Goal: Information Seeking & Learning: Learn about a topic

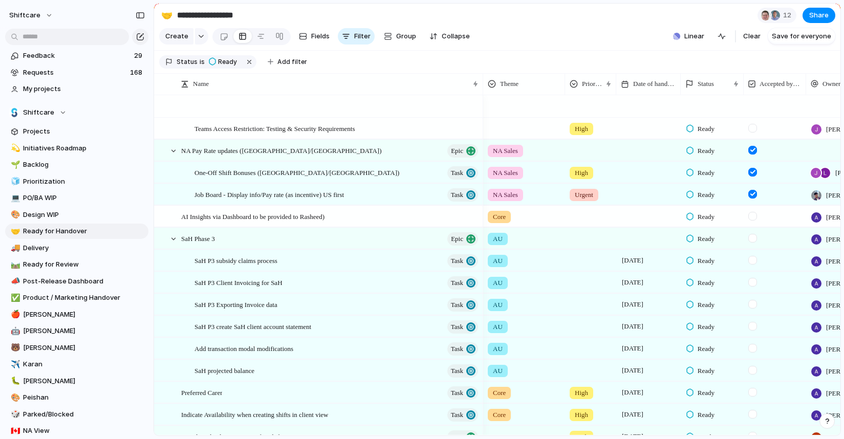
scroll to position [686, 0]
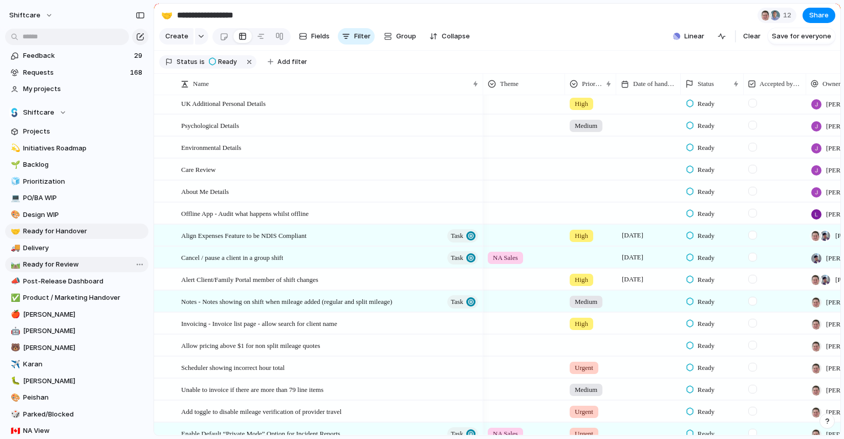
click at [63, 267] on span "Ready for Review" at bounding box center [84, 265] width 122 height 10
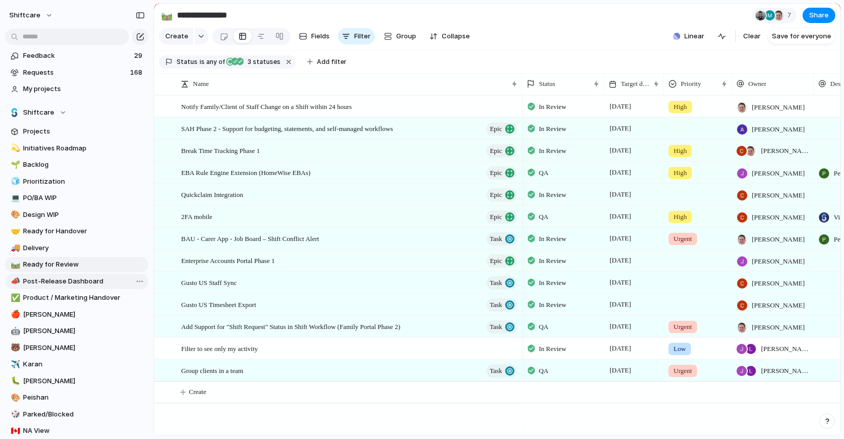
click at [53, 286] on link "📣 Post-Release Dashboard" at bounding box center [76, 281] width 143 height 15
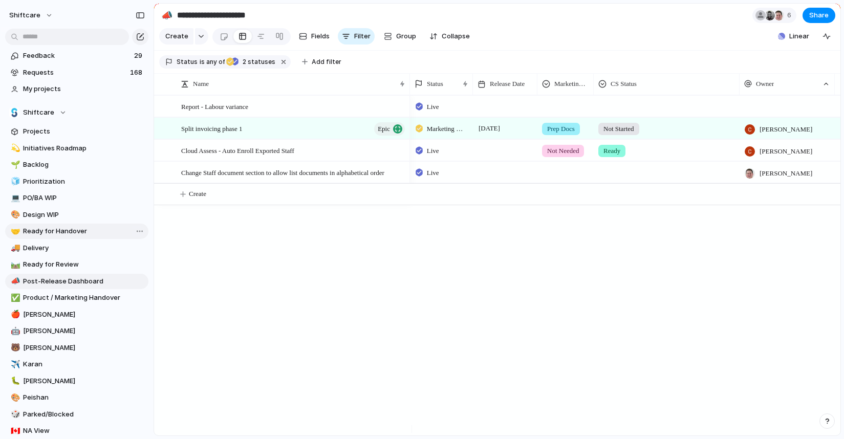
click at [44, 229] on span "Ready for Handover" at bounding box center [84, 231] width 122 height 10
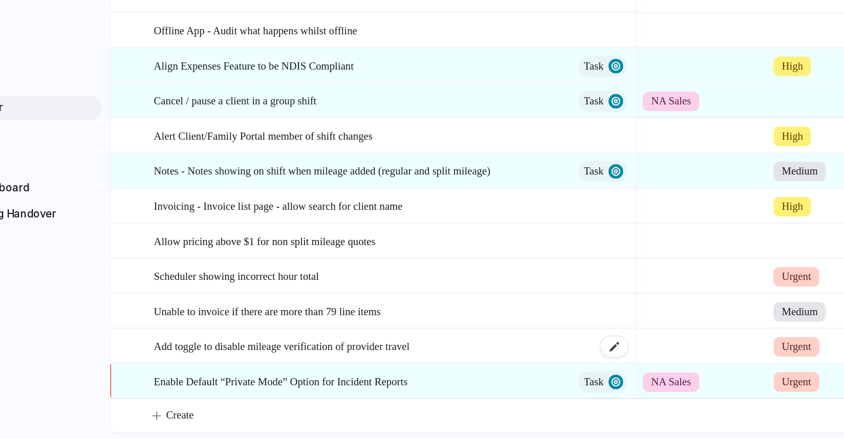
click at [254, 378] on span "Add toggle to disable mileage verification of provider travel" at bounding box center [261, 381] width 160 height 12
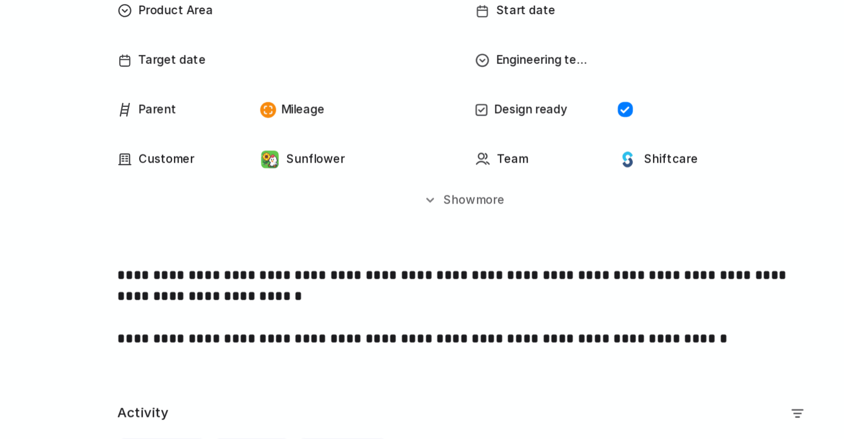
click at [481, 294] on p "**********" at bounding box center [497, 309] width 401 height 49
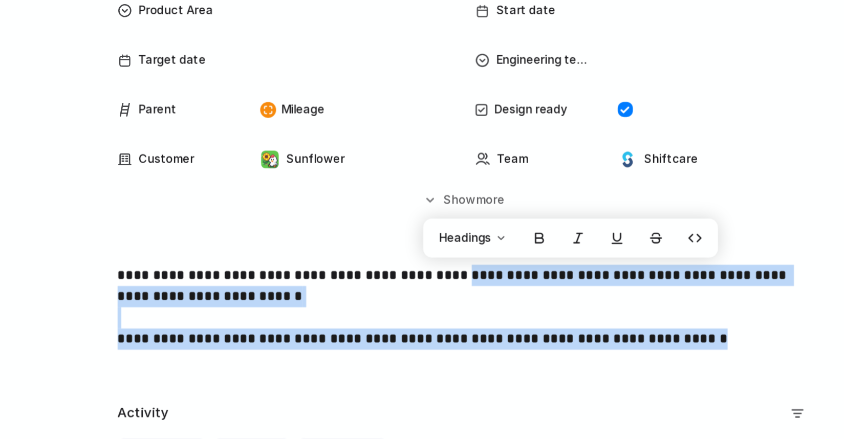
drag, startPoint x: 481, startPoint y: 294, endPoint x: 483, endPoint y: 337, distance: 43.1
click at [484, 338] on div "**********" at bounding box center [497, 318] width 661 height 66
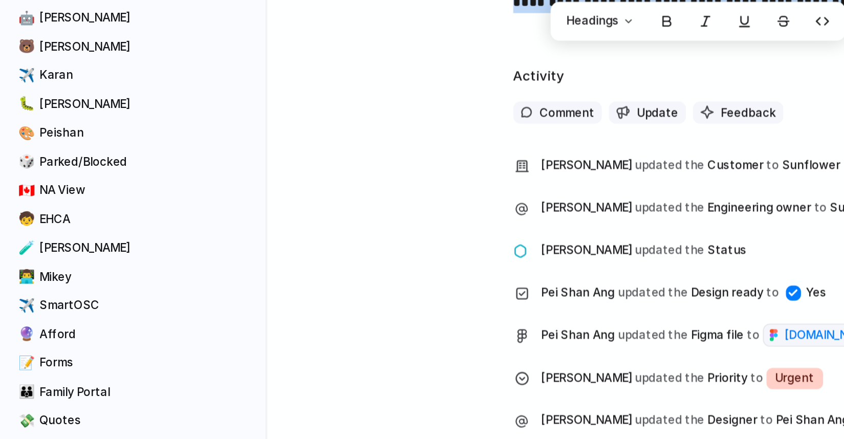
scroll to position [349, 0]
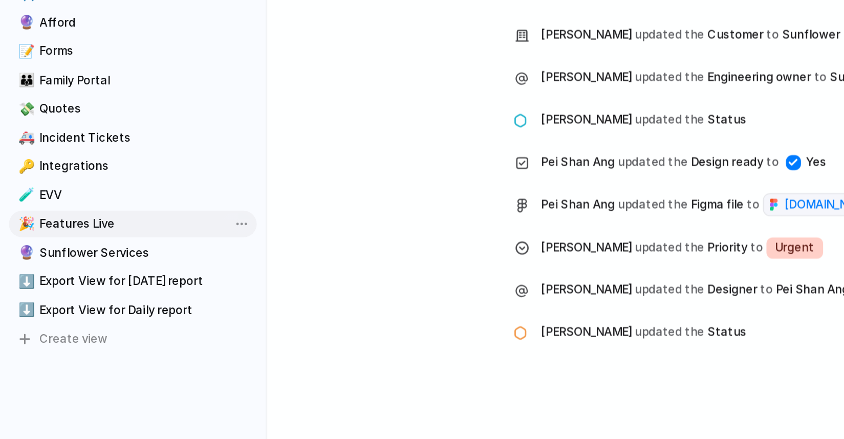
click at [45, 283] on span "Features Live" at bounding box center [84, 282] width 122 height 10
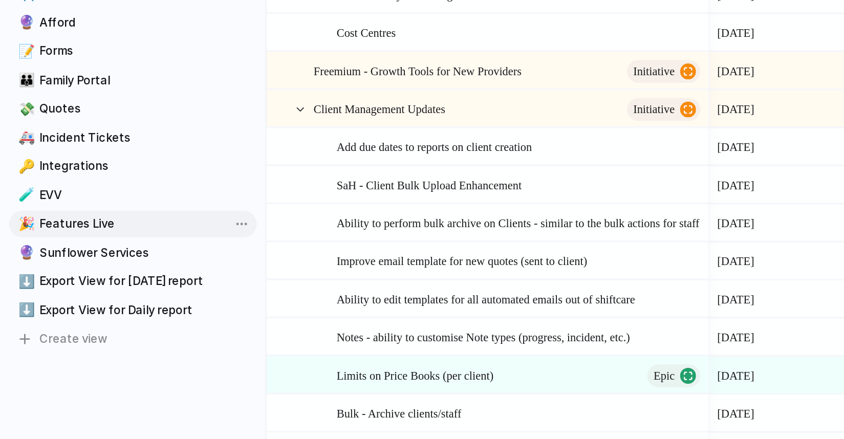
type input "**********"
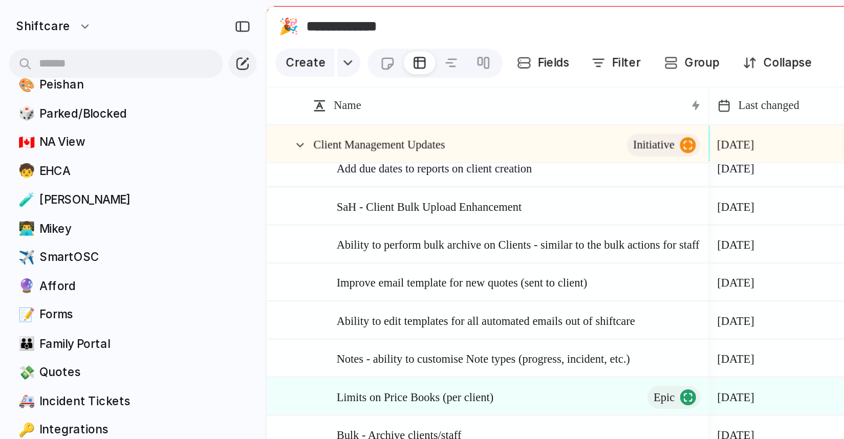
scroll to position [134, 0]
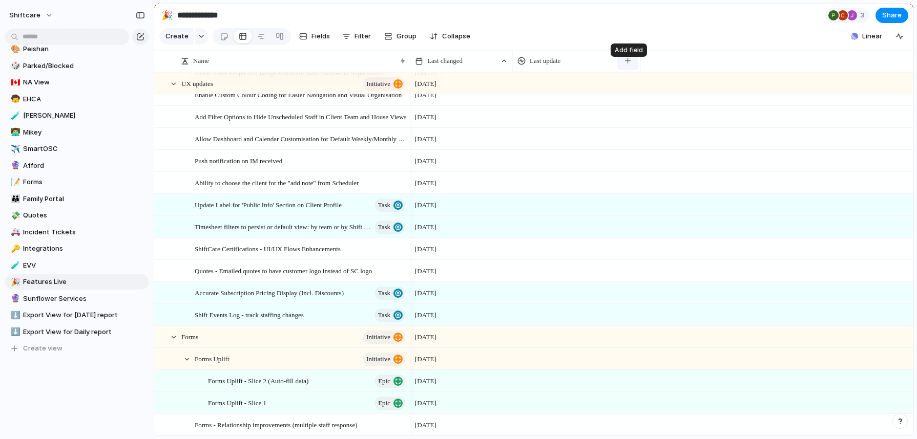
click at [627, 63] on div "button" at bounding box center [628, 61] width 6 height 6
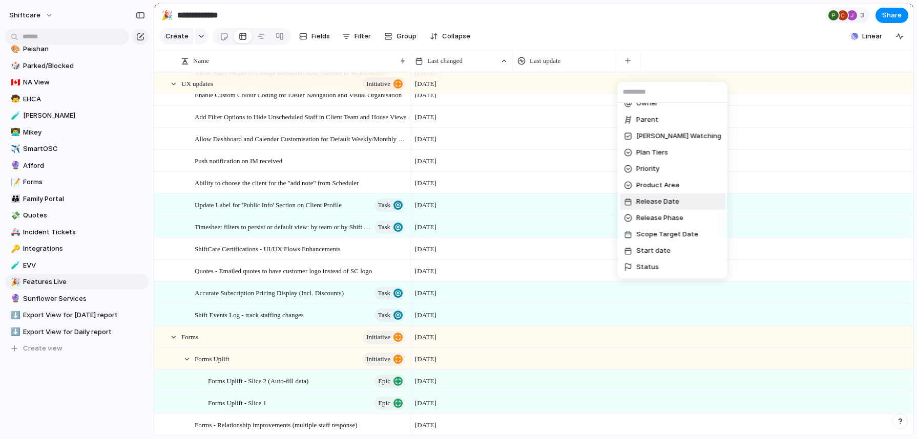
click at [674, 203] on span "Release Date" at bounding box center [657, 202] width 43 height 10
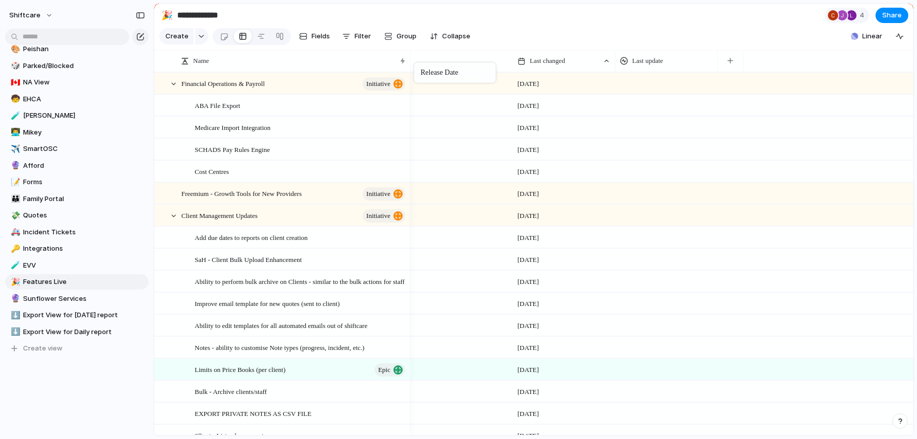
drag, startPoint x: 704, startPoint y: 68, endPoint x: 419, endPoint y: 65, distance: 284.2
click at [579, 69] on div "Last changed" at bounding box center [564, 61] width 98 height 16
click at [563, 143] on span "Sort descending" at bounding box center [562, 142] width 54 height 10
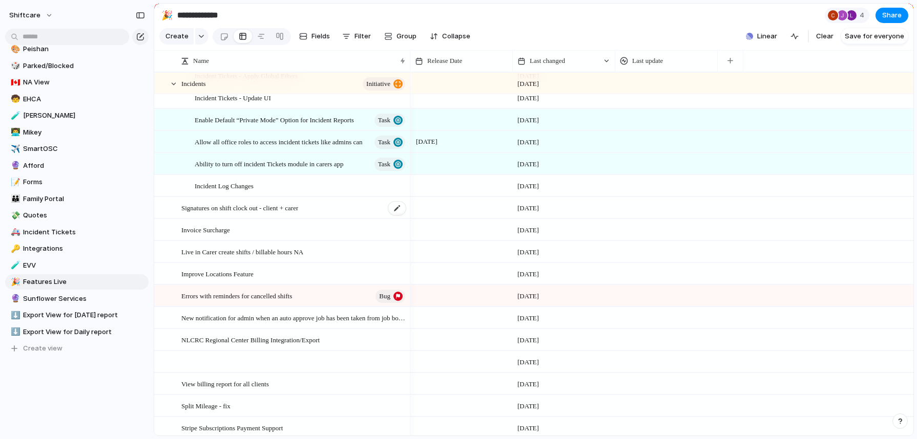
click at [208, 214] on span "Signatures on shift clock out - client + carer" at bounding box center [239, 208] width 117 height 12
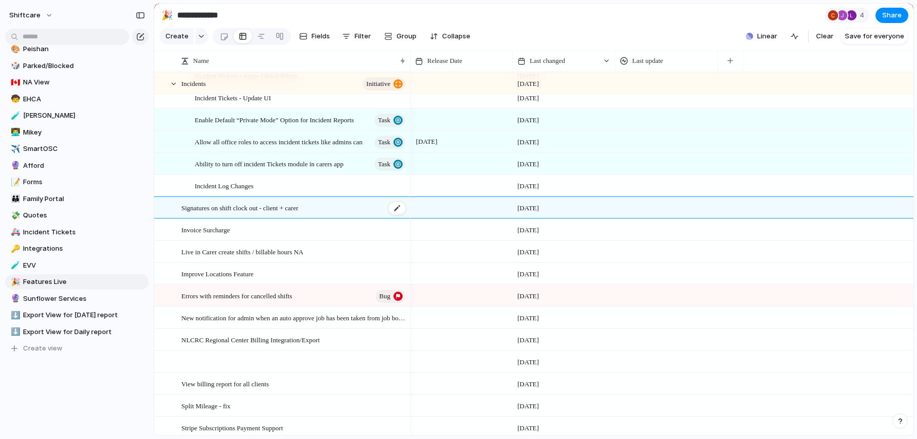
click at [208, 220] on main "**********" at bounding box center [534, 219] width 760 height 433
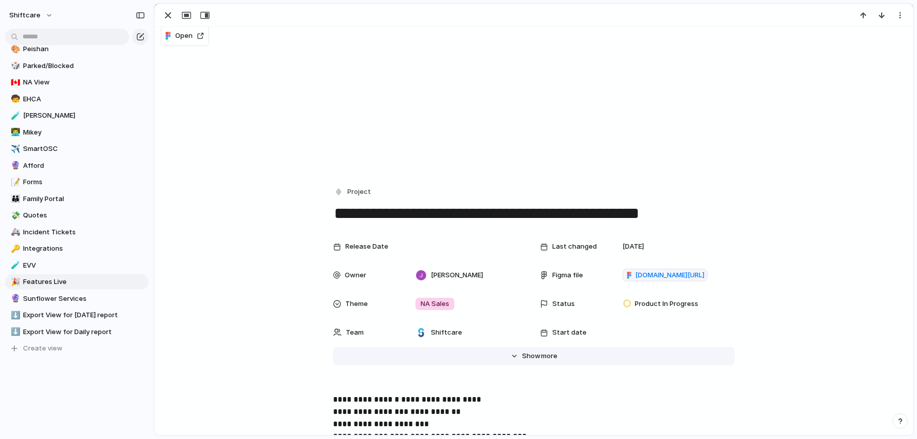
click at [541, 359] on span "more" at bounding box center [549, 356] width 16 height 10
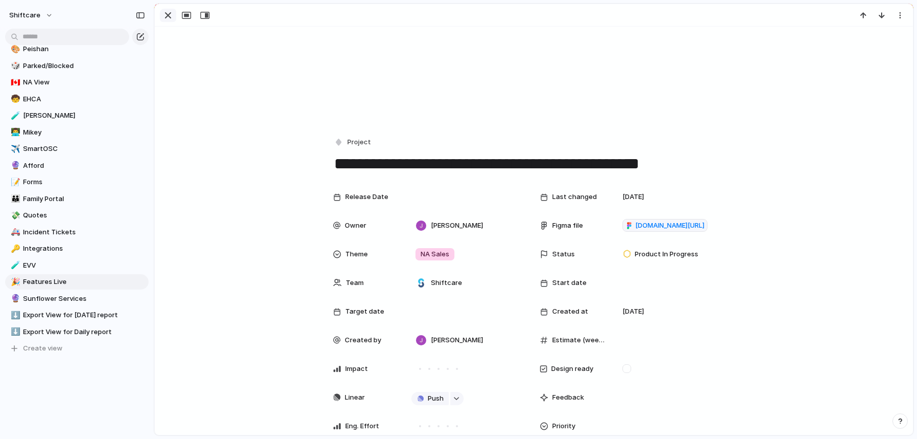
click at [165, 18] on div "button" at bounding box center [168, 15] width 12 height 12
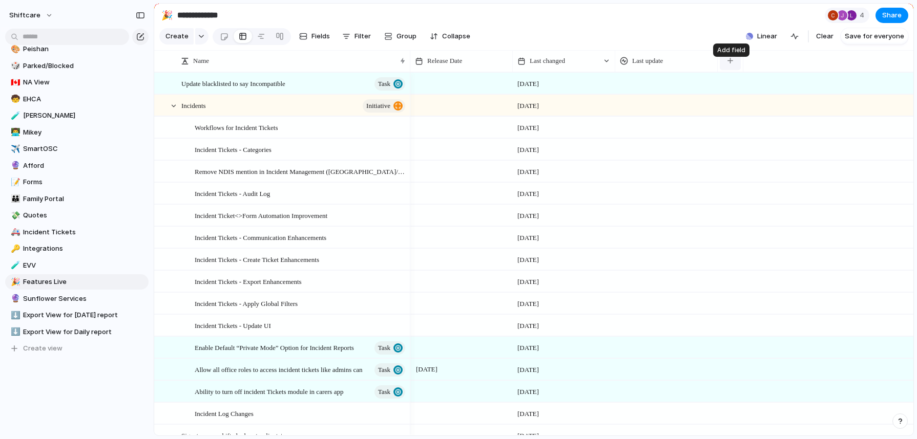
click at [734, 70] on button "button" at bounding box center [729, 61] width 21 height 18
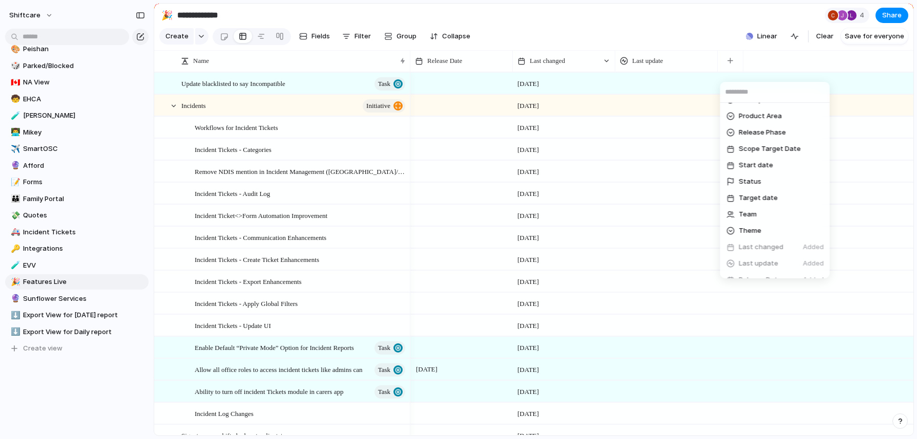
scroll to position [440, 0]
click at [762, 182] on li "Status" at bounding box center [774, 181] width 105 height 16
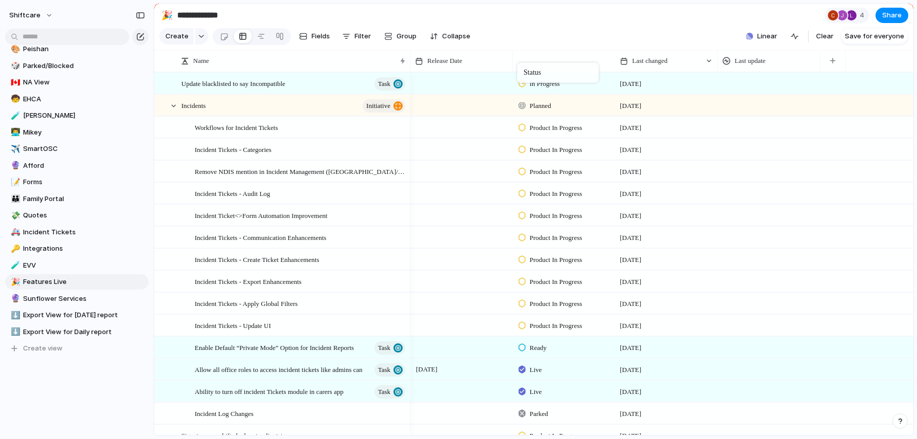
drag, startPoint x: 788, startPoint y: 70, endPoint x: 522, endPoint y: 65, distance: 265.3
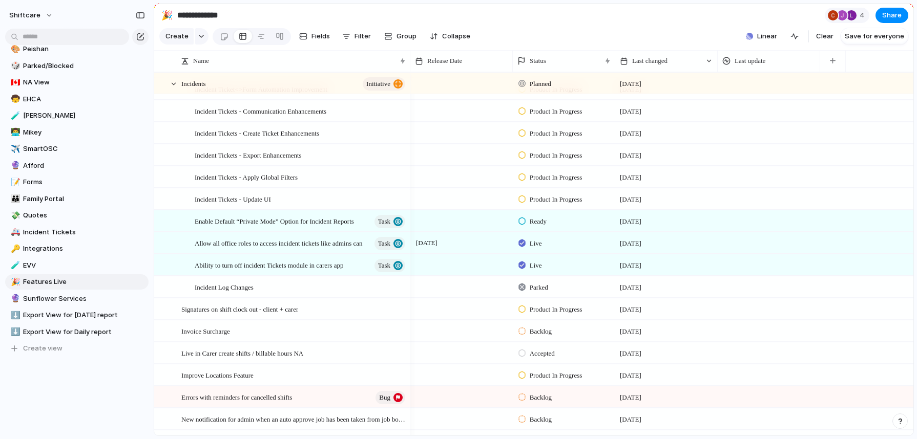
scroll to position [127, 0]
click at [274, 248] on span "Allow all office roles to access incident tickets like admins can" at bounding box center [272, 243] width 155 height 12
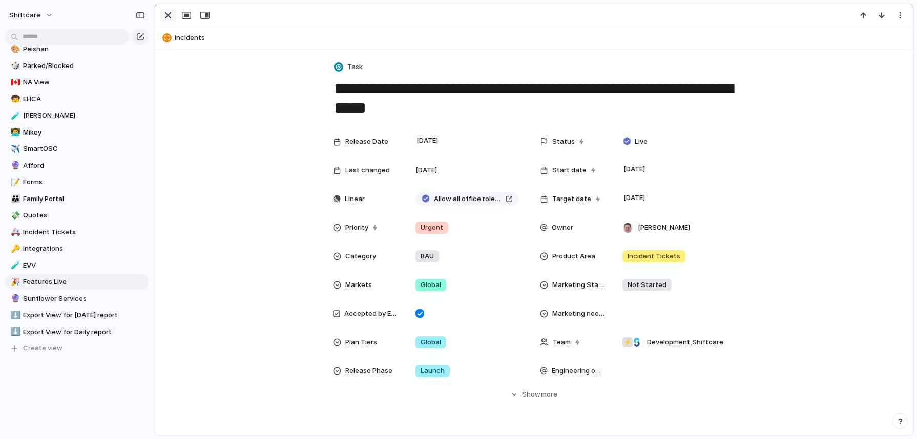
click at [166, 15] on div "button" at bounding box center [168, 15] width 12 height 12
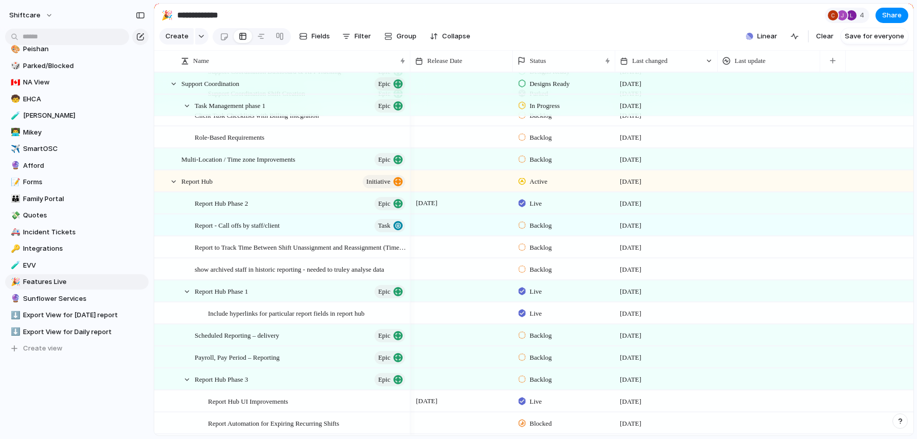
scroll to position [1289, 0]
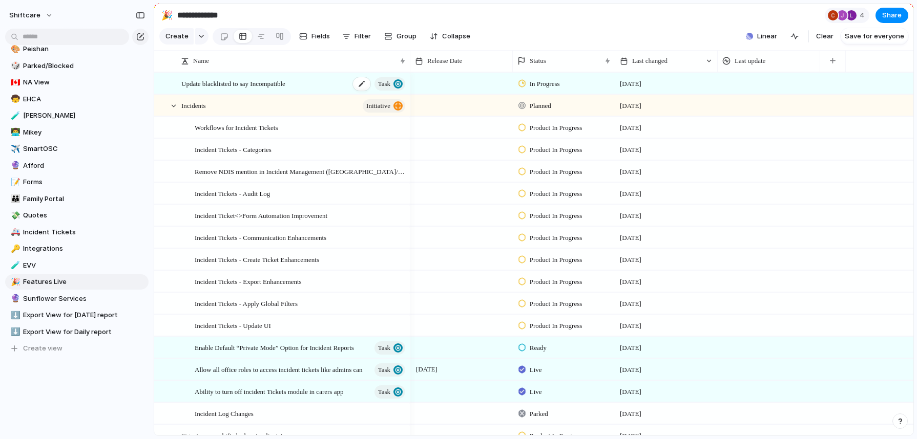
click at [210, 89] on span "Update blacklisted to say Incompatible" at bounding box center [233, 83] width 104 height 12
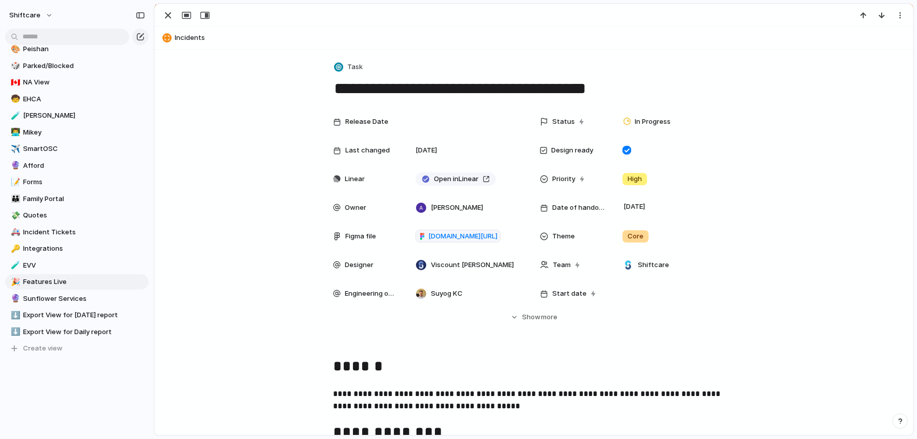
scroll to position [131, 0]
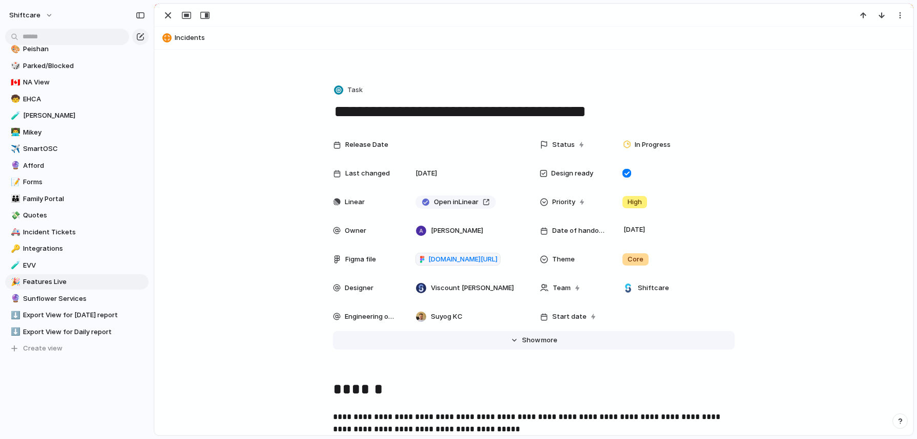
click at [531, 344] on span "Show" at bounding box center [531, 340] width 18 height 10
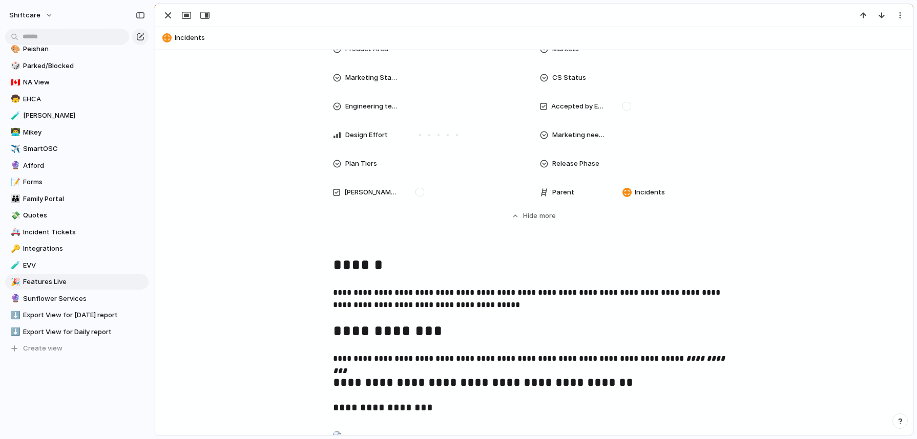
scroll to position [642, 0]
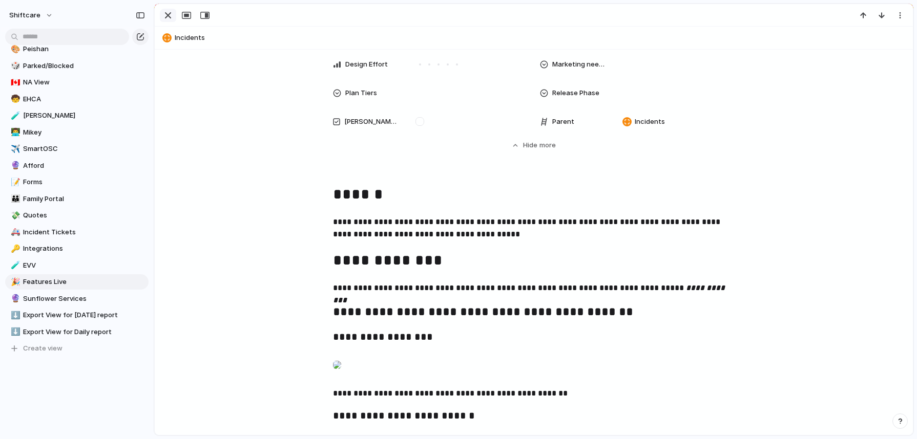
click at [163, 18] on div "button" at bounding box center [168, 15] width 12 height 12
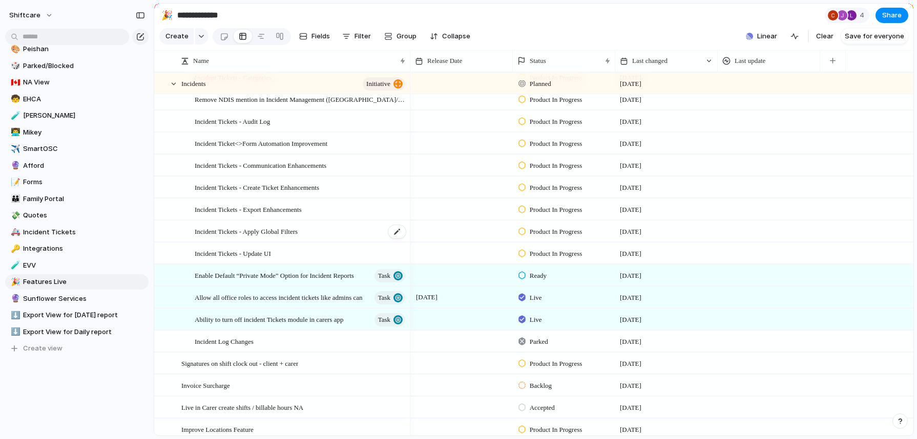
scroll to position [82, 0]
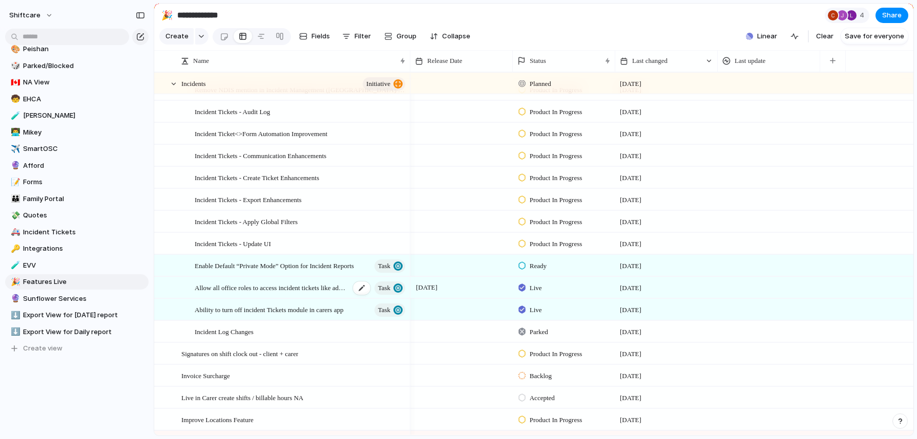
click at [286, 293] on span "Allow all office roles to access incident tickets like admins can" at bounding box center [272, 288] width 155 height 12
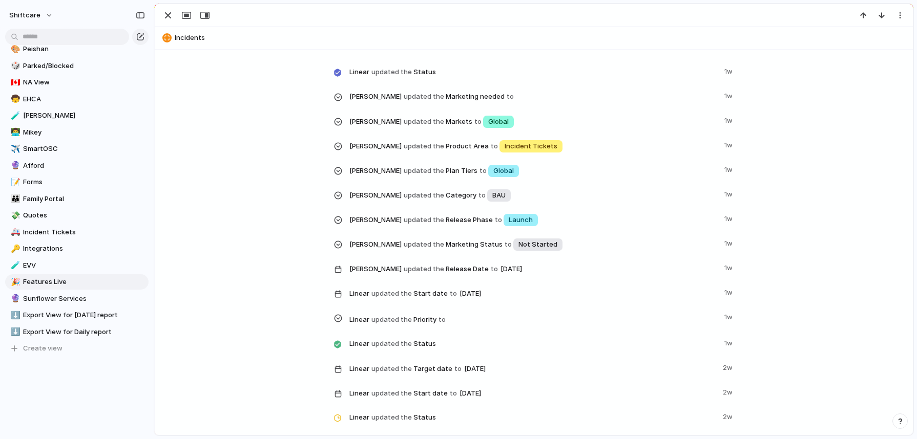
scroll to position [582, 0]
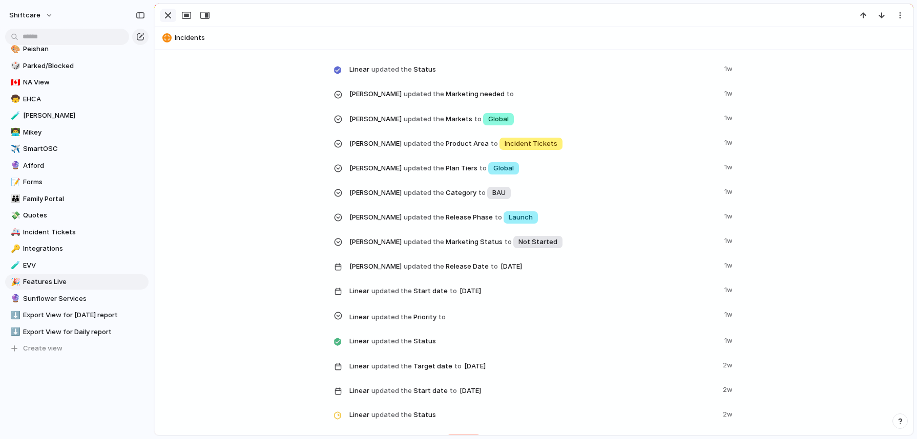
click at [168, 16] on div "button" at bounding box center [168, 15] width 12 height 12
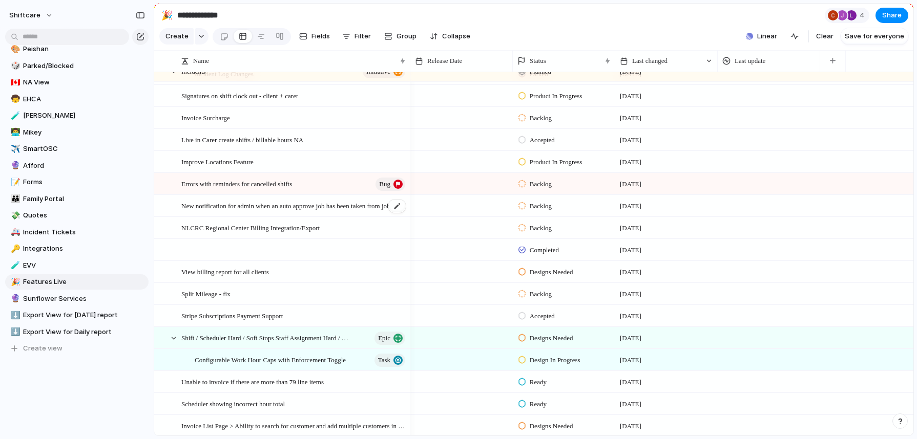
scroll to position [474, 0]
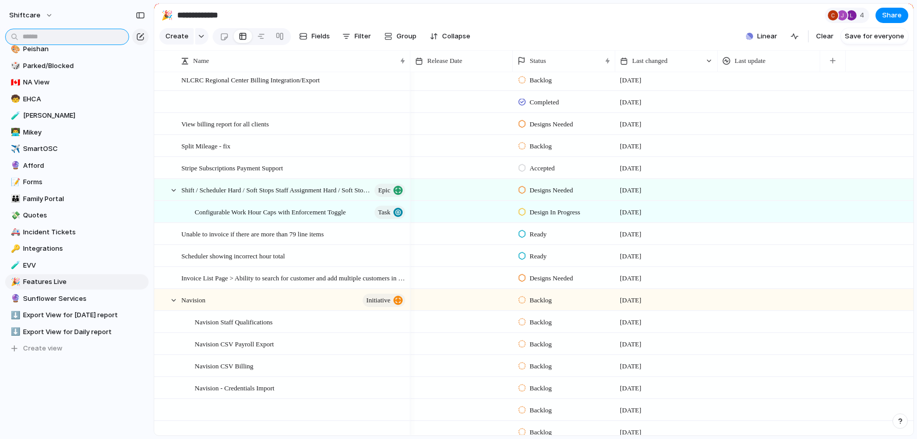
click at [79, 40] on input "text" at bounding box center [67, 37] width 124 height 16
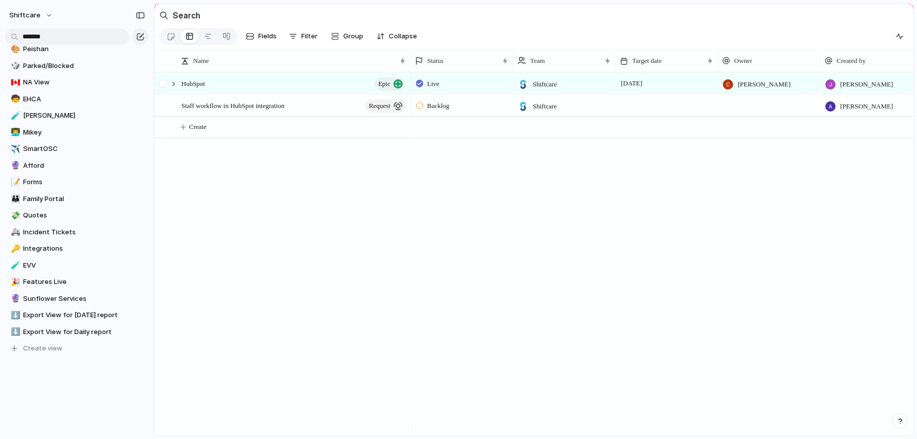
click at [170, 93] on div at bounding box center [164, 87] width 18 height 28
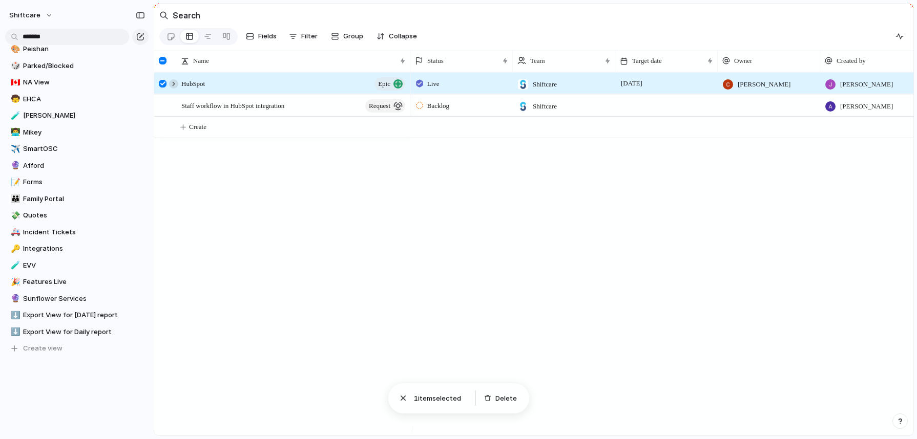
click at [174, 89] on div at bounding box center [173, 83] width 9 height 9
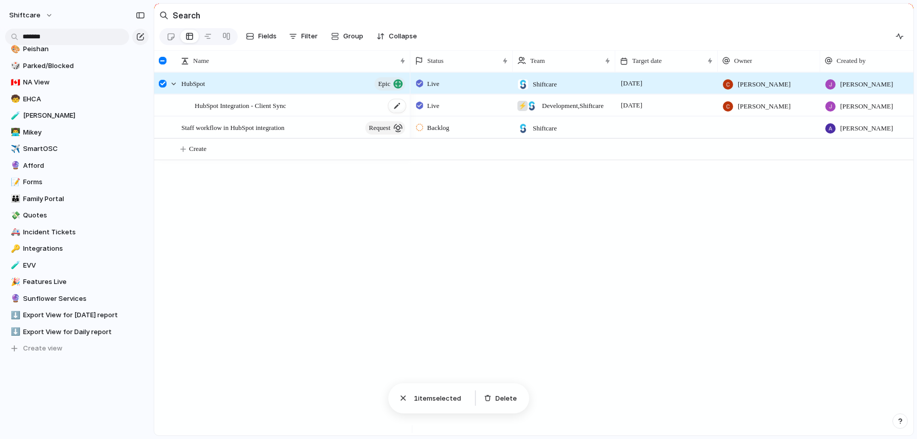
click at [246, 109] on span "HubSpot Integration - Client Sync" at bounding box center [240, 105] width 91 height 12
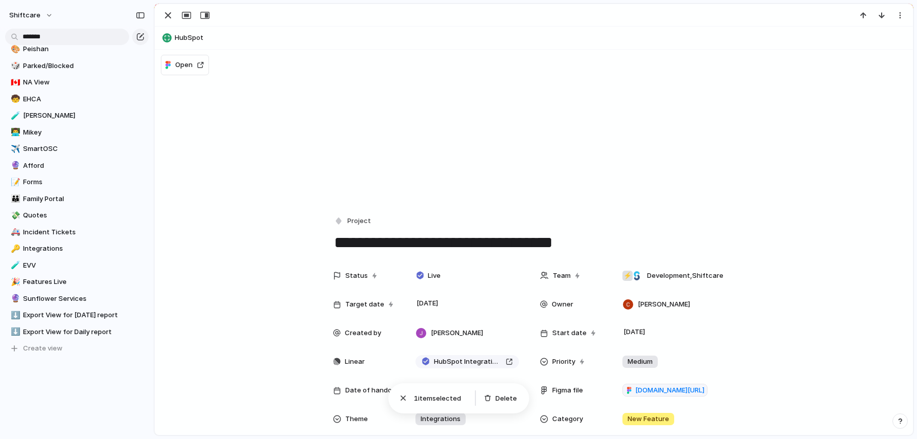
drag, startPoint x: 579, startPoint y: 245, endPoint x: 319, endPoint y: 237, distance: 260.2
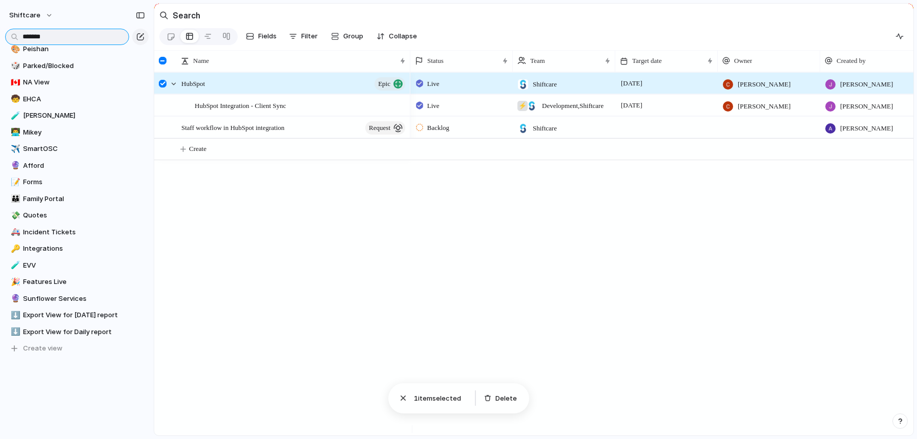
drag, startPoint x: 56, startPoint y: 39, endPoint x: -21, endPoint y: 30, distance: 77.8
click at [0, 30] on html "shiftcare ******* Feedback 29 Requests 168 My projects Shiftcare Projects 💫 Ini…" at bounding box center [458, 219] width 917 height 439
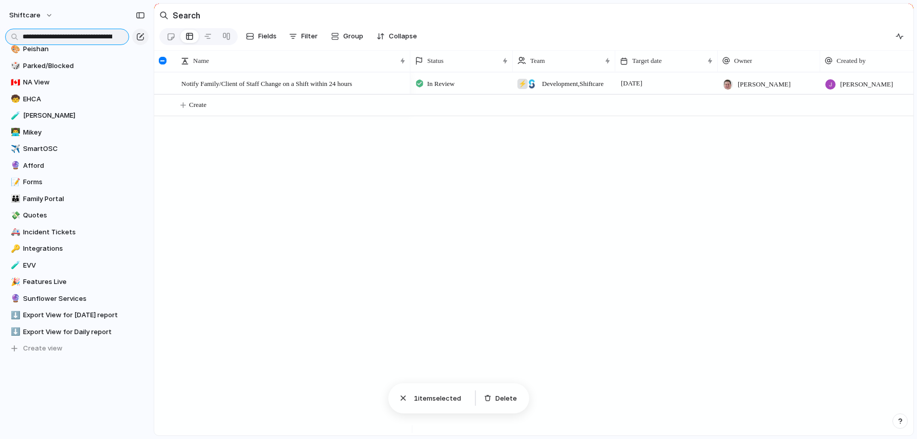
scroll to position [0, 108]
type input "**********"
click at [277, 88] on span "Notify Family/Client of Staff Change on a Shift within 24 hours" at bounding box center [266, 83] width 171 height 12
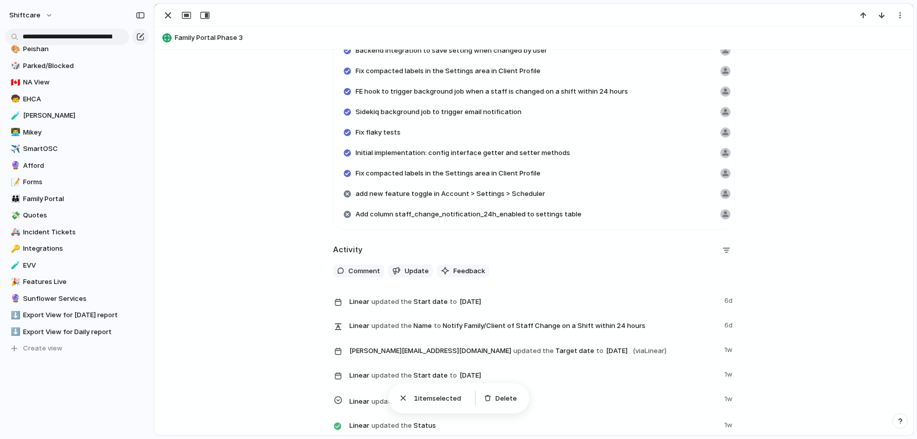
scroll to position [1547, 0]
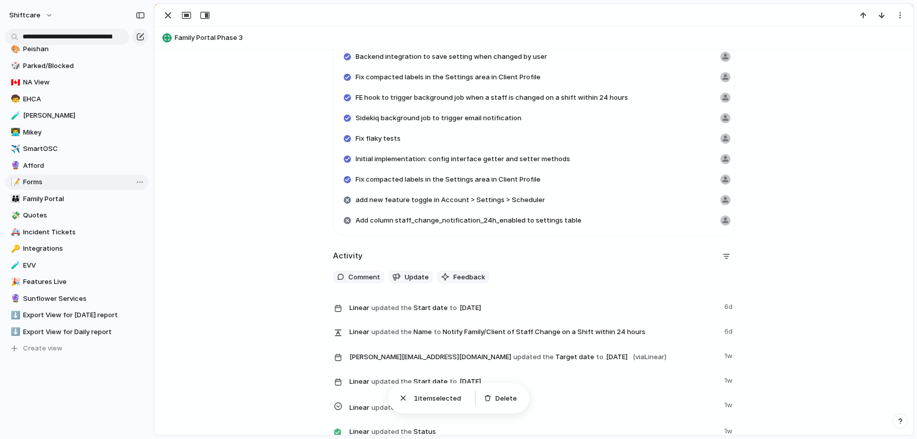
click at [58, 177] on span "Forms" at bounding box center [84, 182] width 122 height 10
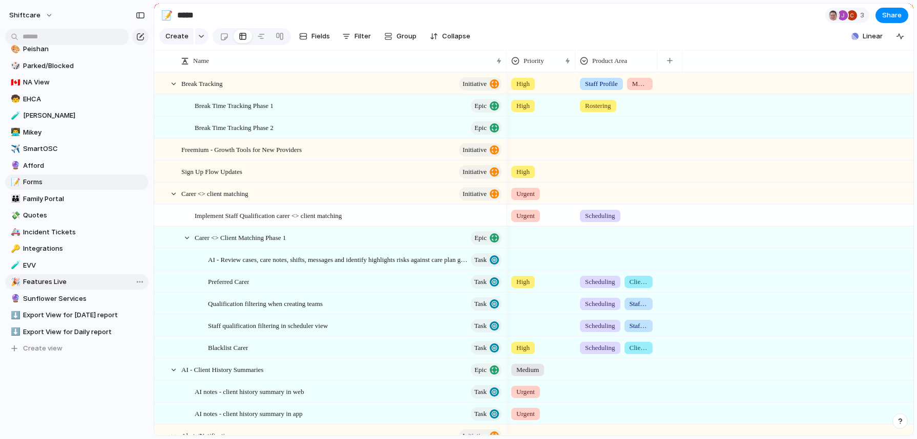
click at [52, 285] on span "Features Live" at bounding box center [84, 282] width 122 height 10
type input "**********"
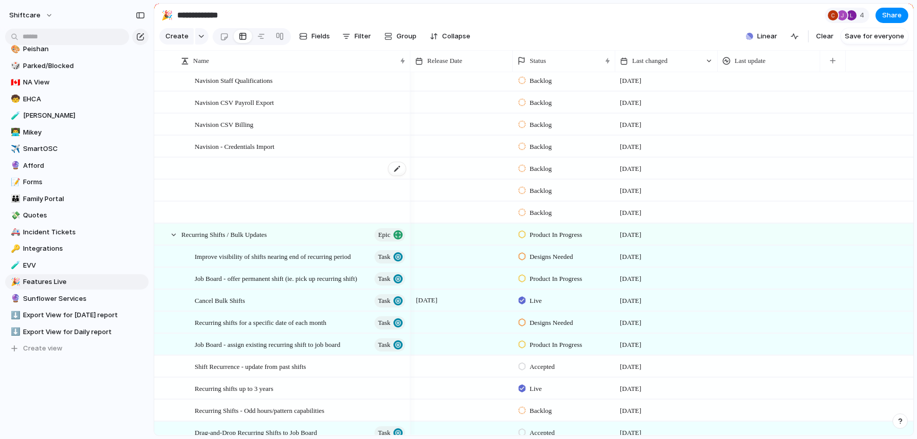
scroll to position [676, 0]
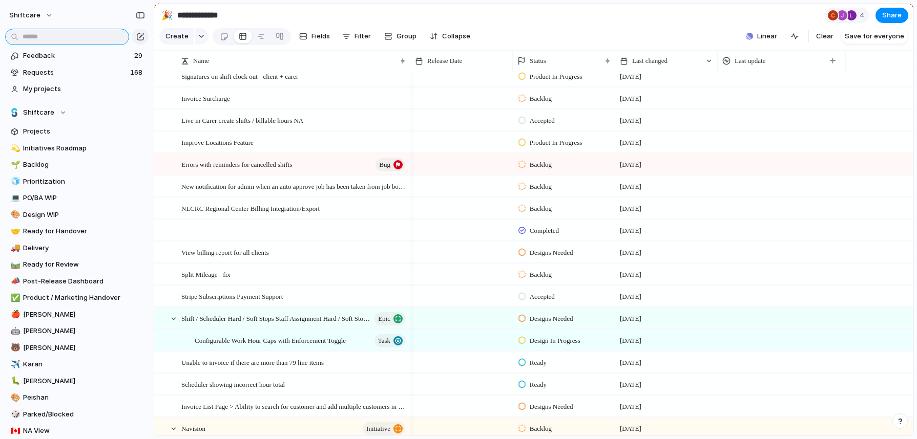
click at [52, 32] on input "text" at bounding box center [67, 37] width 124 height 16
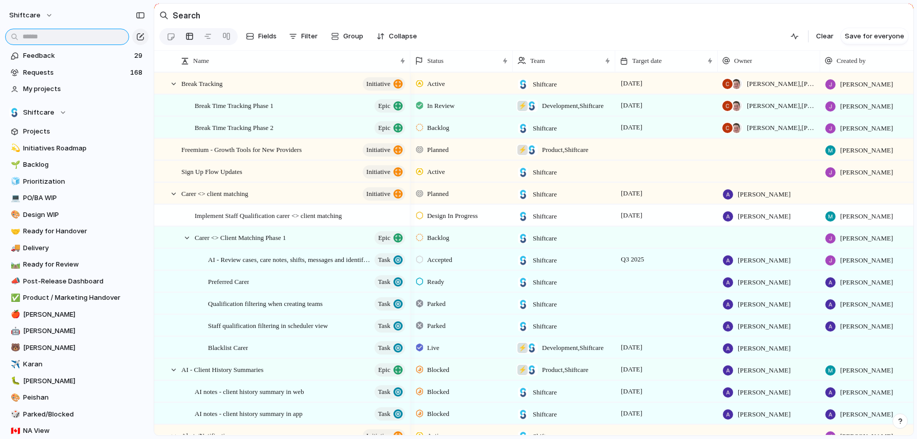
click at [52, 32] on input "text" at bounding box center [67, 37] width 124 height 16
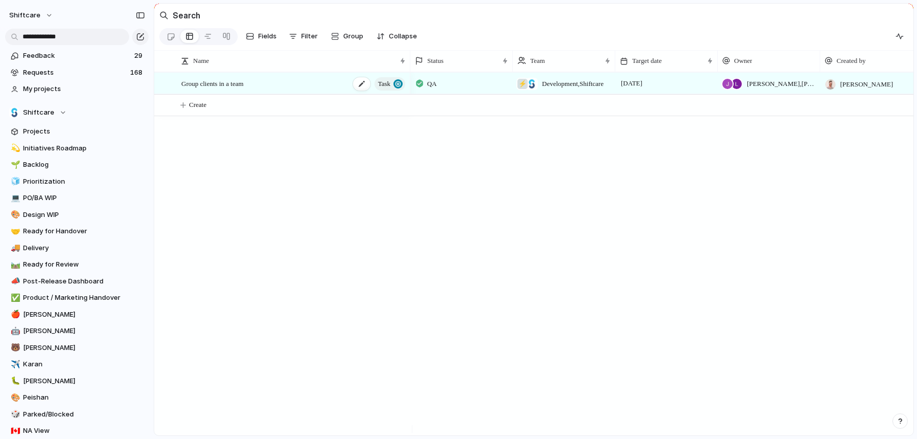
click at [242, 88] on span "Group clients in a team" at bounding box center [212, 83] width 62 height 12
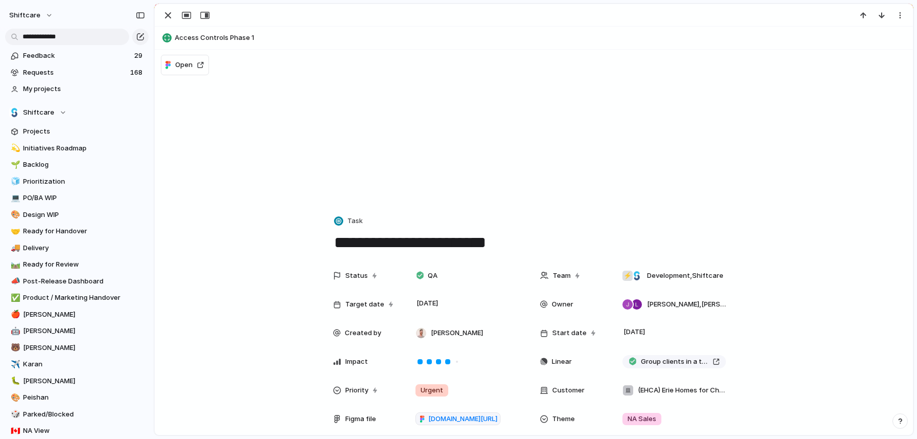
click at [456, 240] on textarea "**********" at bounding box center [533, 243] width 401 height 22
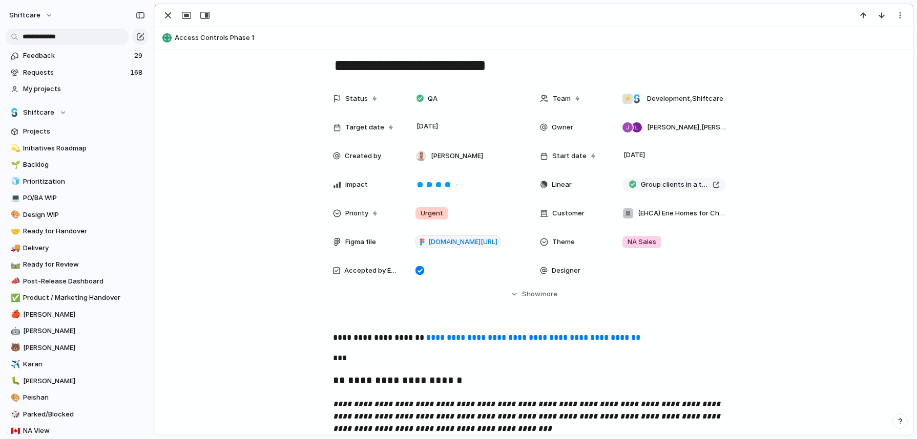
scroll to position [172, 0]
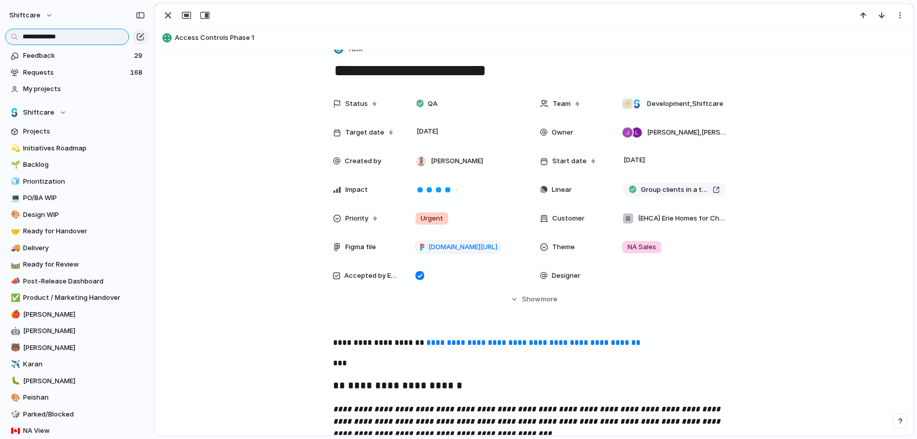
click at [81, 38] on input "**********" at bounding box center [67, 37] width 124 height 16
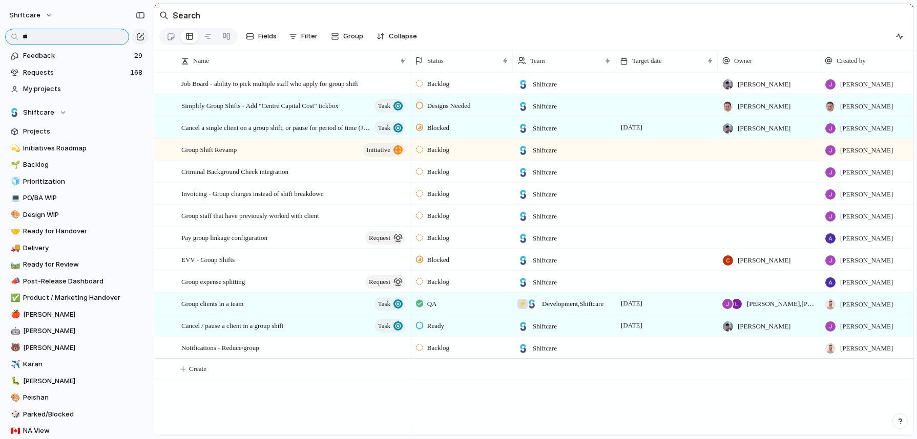
type input "*"
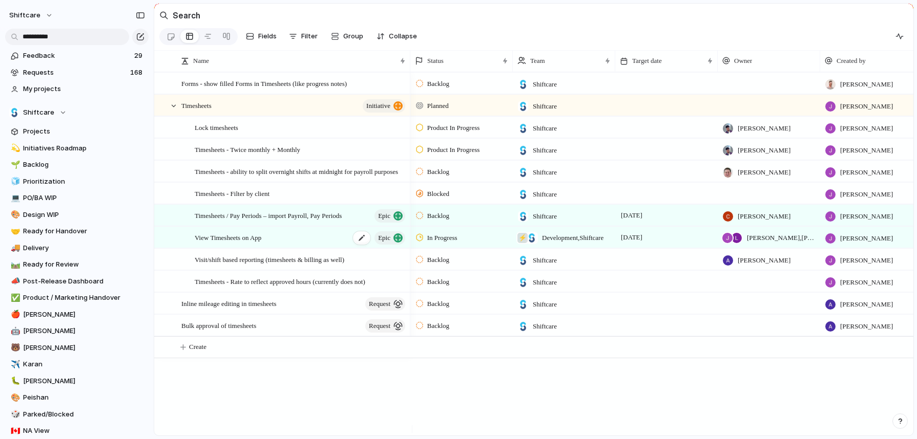
click at [231, 242] on span "View Timesheets on App" at bounding box center [228, 237] width 67 height 12
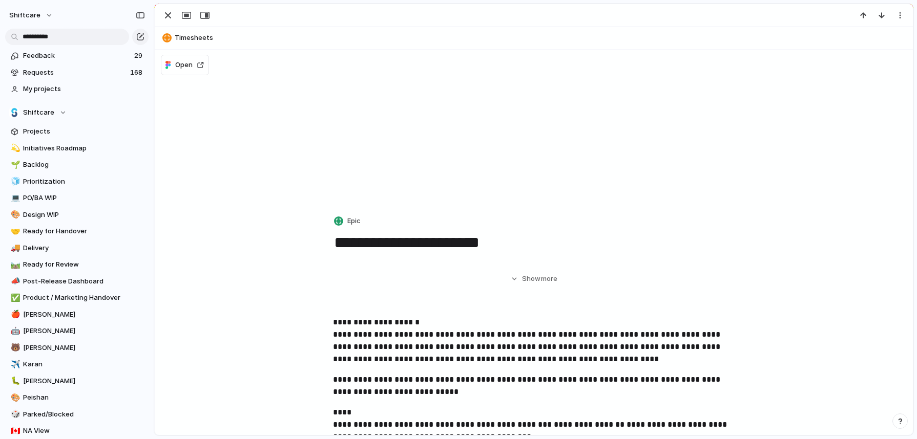
click at [231, 242] on div "**********" at bounding box center [533, 220] width 759 height 432
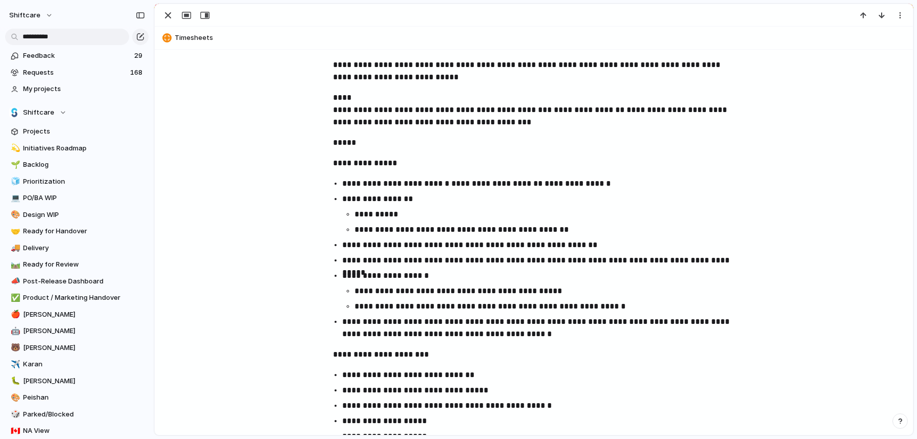
scroll to position [181, 0]
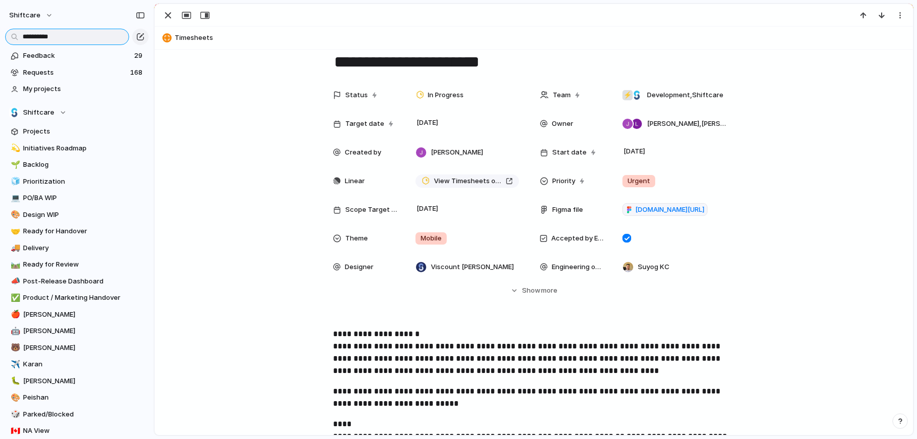
click at [73, 33] on input "**********" at bounding box center [67, 37] width 124 height 16
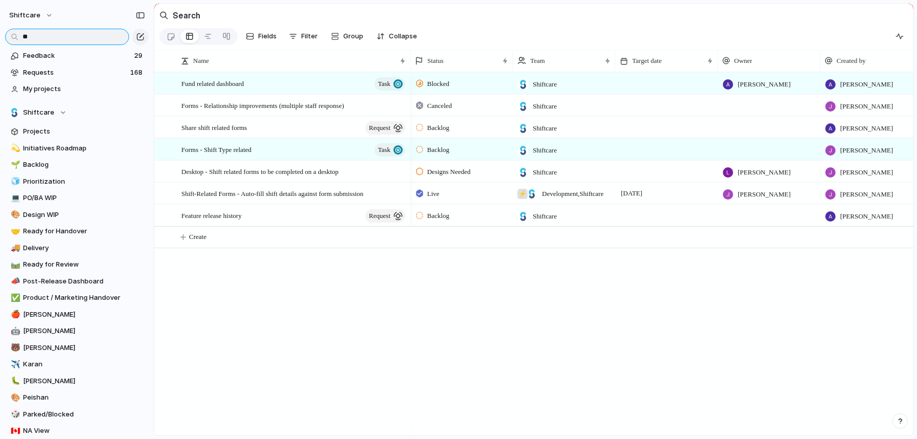
type input "*"
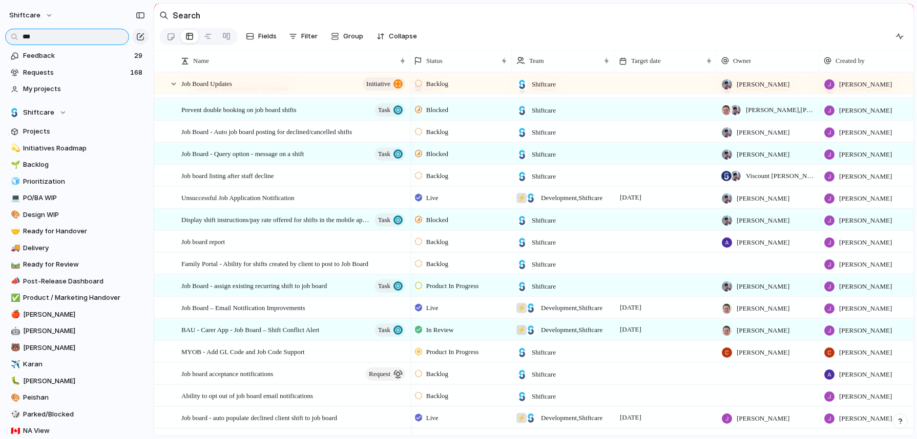
scroll to position [504, 0]
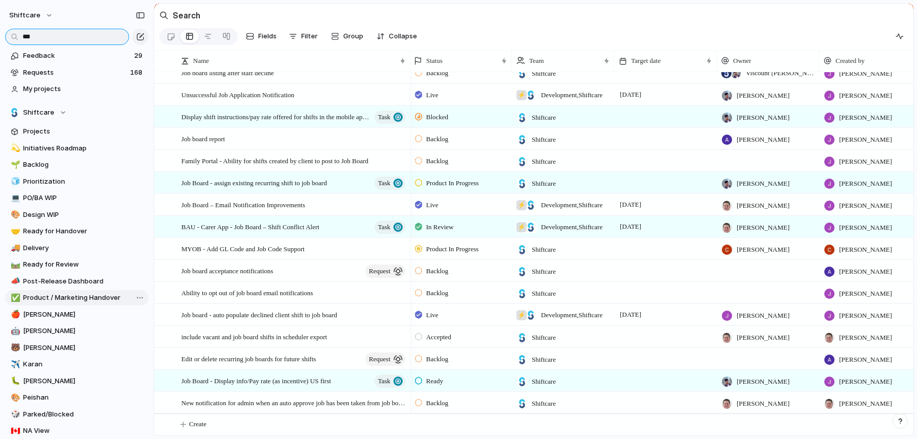
type input "***"
click at [80, 292] on link "✅ Product / Marketing Handover" at bounding box center [76, 297] width 143 height 15
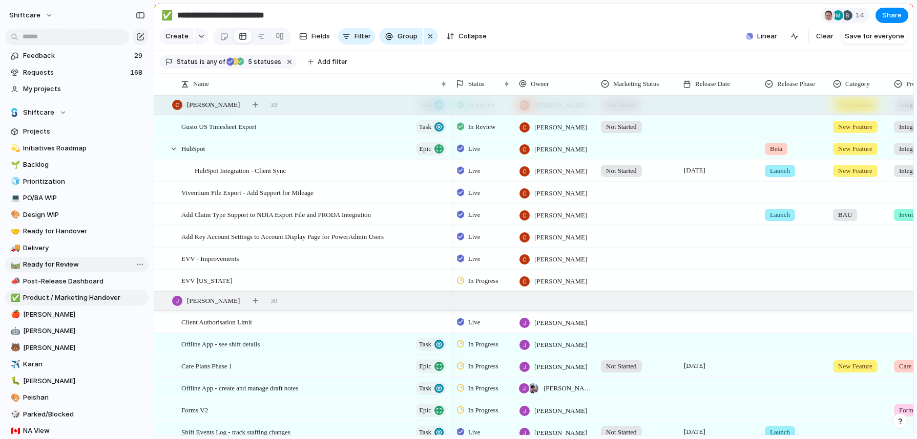
click at [36, 262] on span "Ready for Review" at bounding box center [84, 265] width 122 height 10
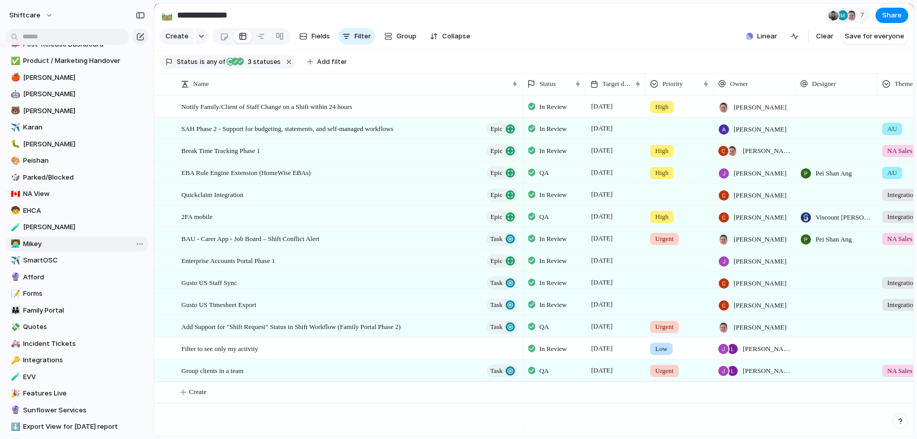
click at [54, 243] on span "Mikey" at bounding box center [84, 244] width 122 height 10
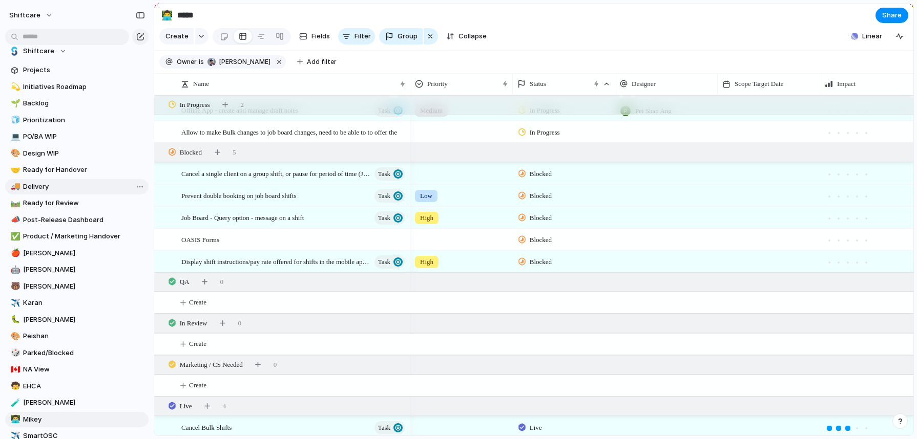
click at [48, 187] on span "Delivery" at bounding box center [84, 187] width 122 height 10
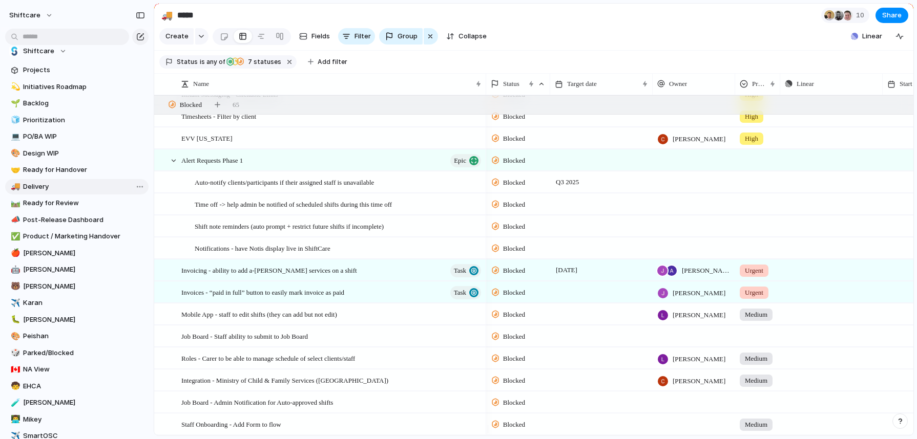
type input "********"
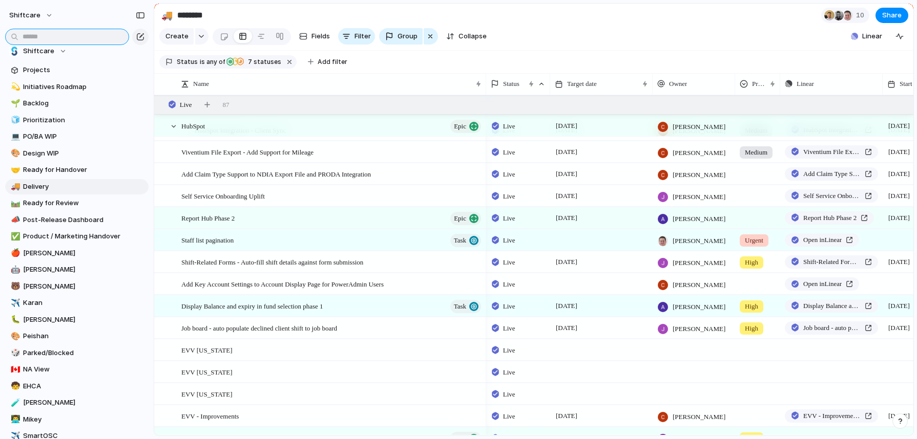
click at [65, 34] on input "text" at bounding box center [67, 37] width 124 height 16
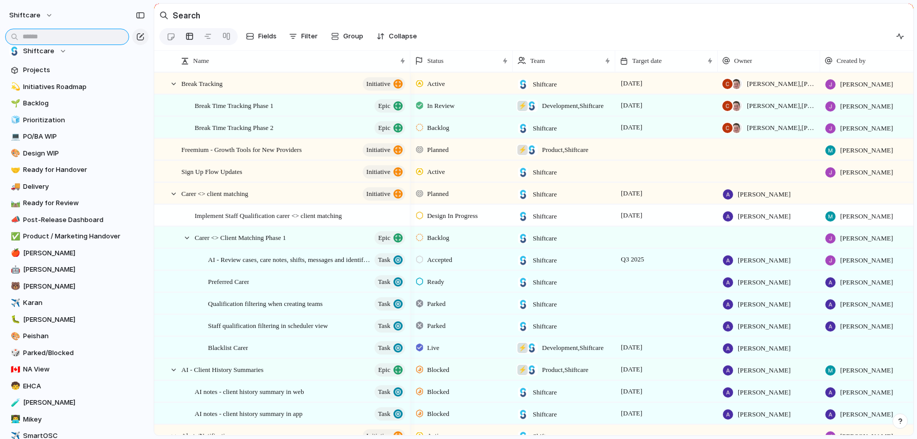
click at [65, 34] on input "text" at bounding box center [67, 37] width 124 height 16
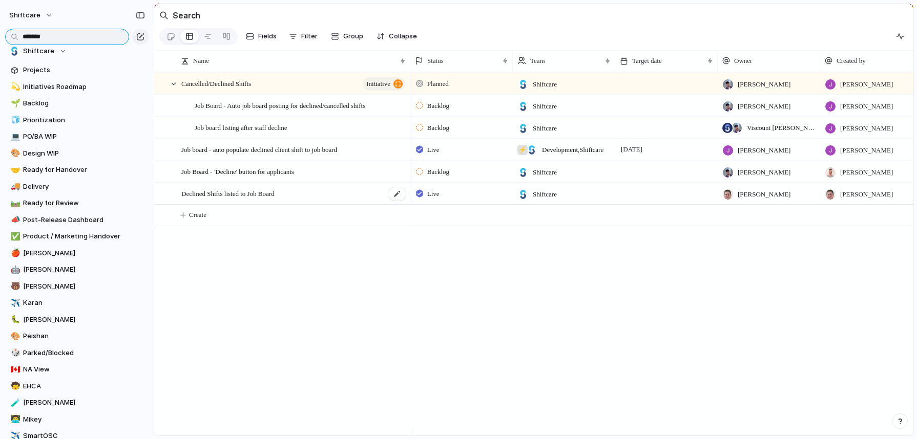
type input "*******"
click at [246, 199] on span "Declined Shifts listed to Job Board" at bounding box center [227, 193] width 93 height 12
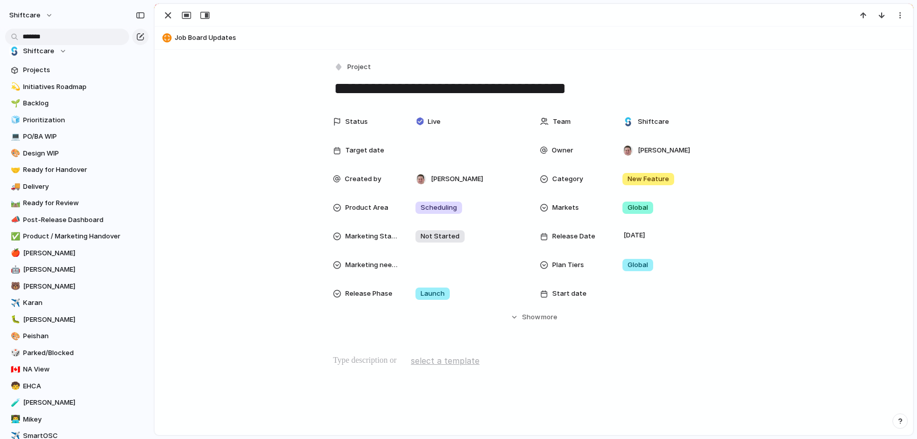
click at [497, 93] on textarea "**********" at bounding box center [533, 89] width 401 height 22
click at [167, 15] on div "button" at bounding box center [168, 15] width 12 height 12
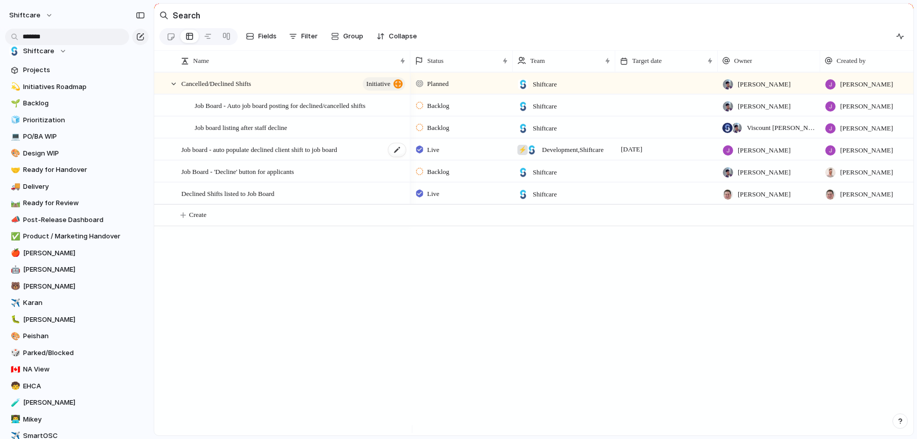
click at [289, 155] on span "Job board - auto populate declined client shift to job board" at bounding box center [259, 149] width 156 height 12
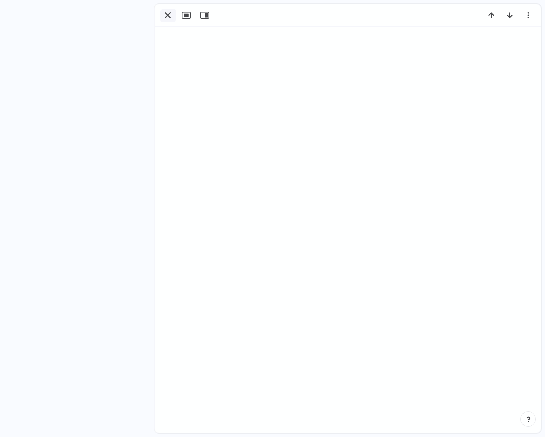
click at [170, 10] on div "button" at bounding box center [168, 15] width 12 height 12
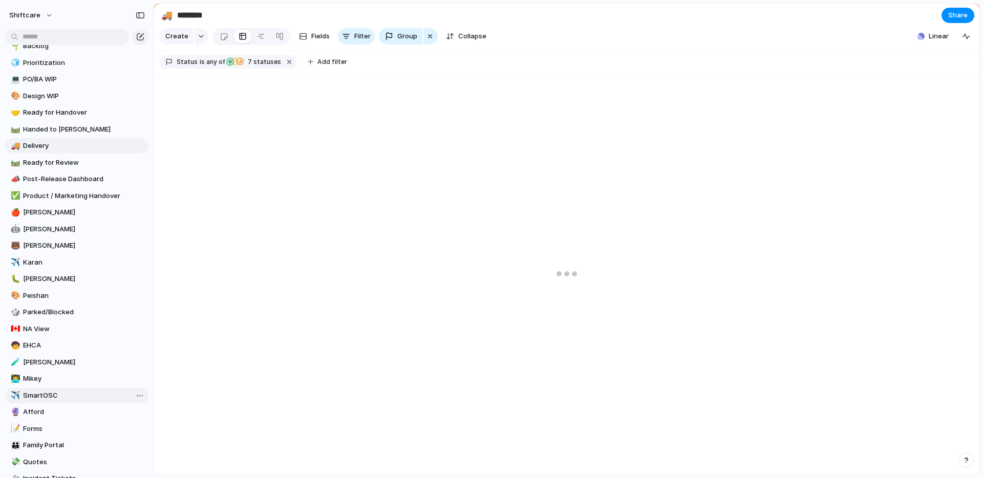
scroll to position [172, 0]
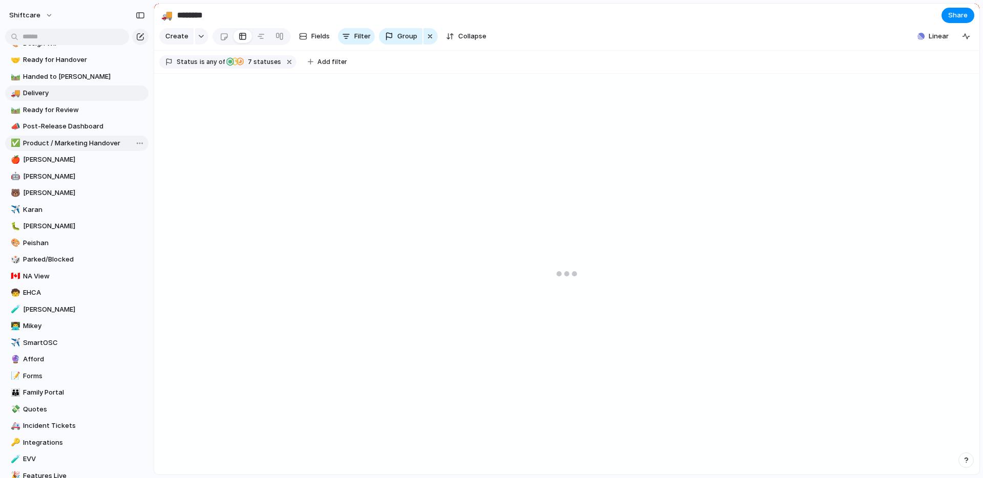
click at [79, 140] on span "Product / Marketing Handover" at bounding box center [84, 143] width 122 height 10
type input "**********"
click at [79, 140] on span "Product / Marketing Handover" at bounding box center [84, 143] width 122 height 10
click at [36, 144] on input "**********" at bounding box center [84, 143] width 122 height 10
click at [36, 143] on input "**********" at bounding box center [84, 143] width 122 height 10
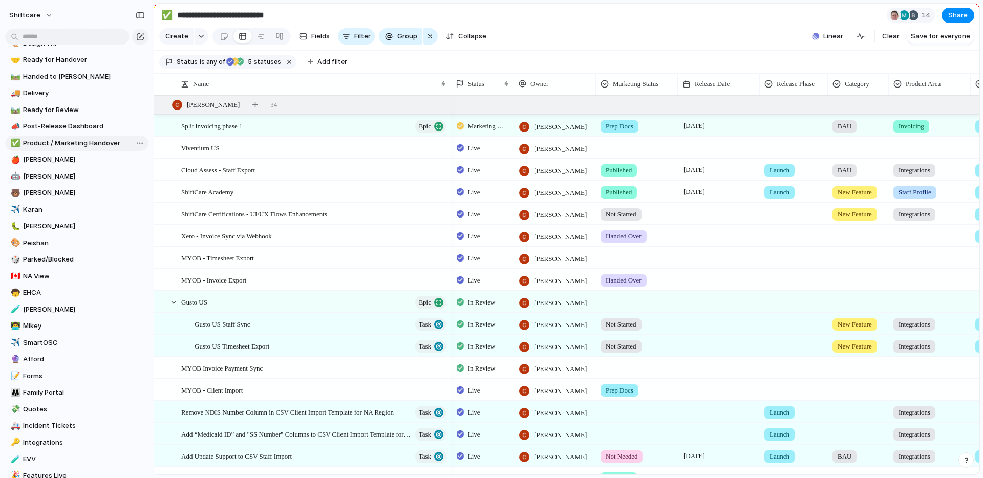
click at [545, 81] on div "Release Date" at bounding box center [718, 84] width 77 height 22
click at [545, 89] on span "Release Date" at bounding box center [712, 84] width 35 height 10
click at [545, 171] on li "Sort descending" at bounding box center [720, 164] width 75 height 16
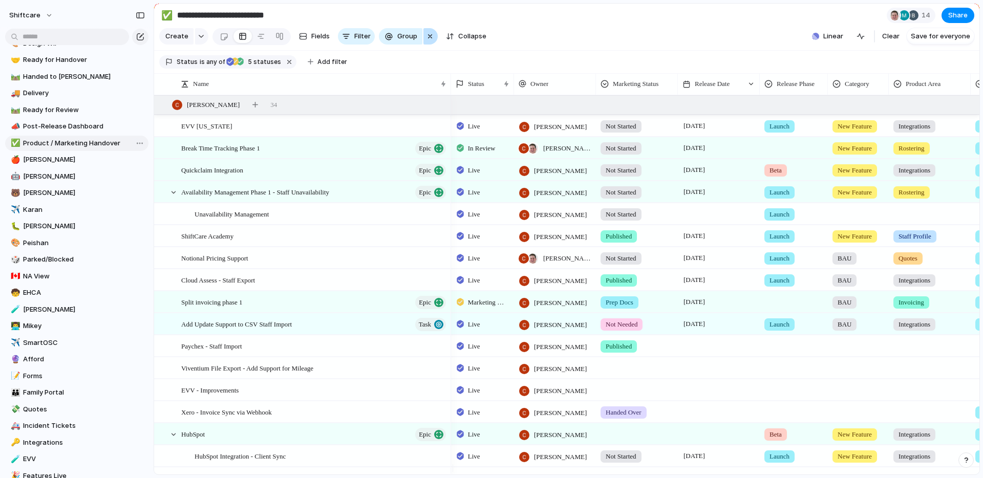
click at [426, 39] on div "button" at bounding box center [430, 36] width 8 height 12
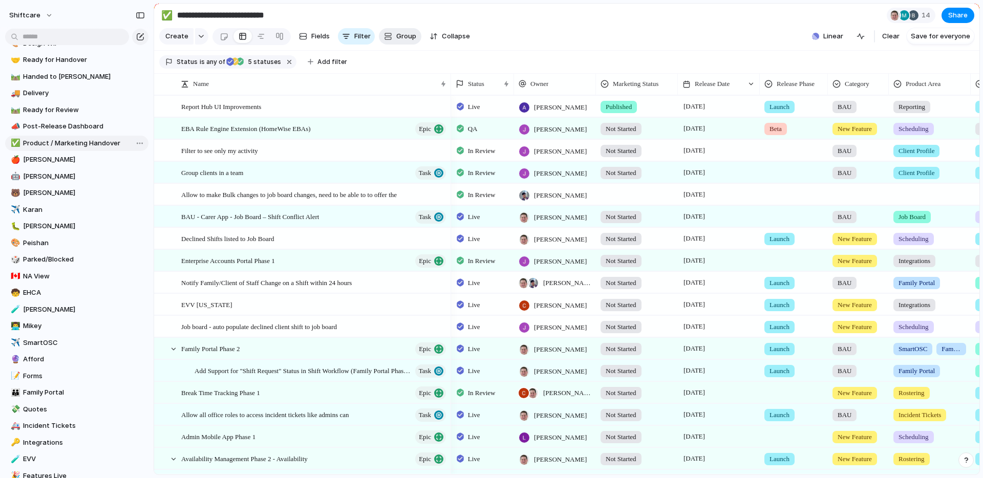
click at [395, 34] on button "Group" at bounding box center [400, 36] width 42 height 16
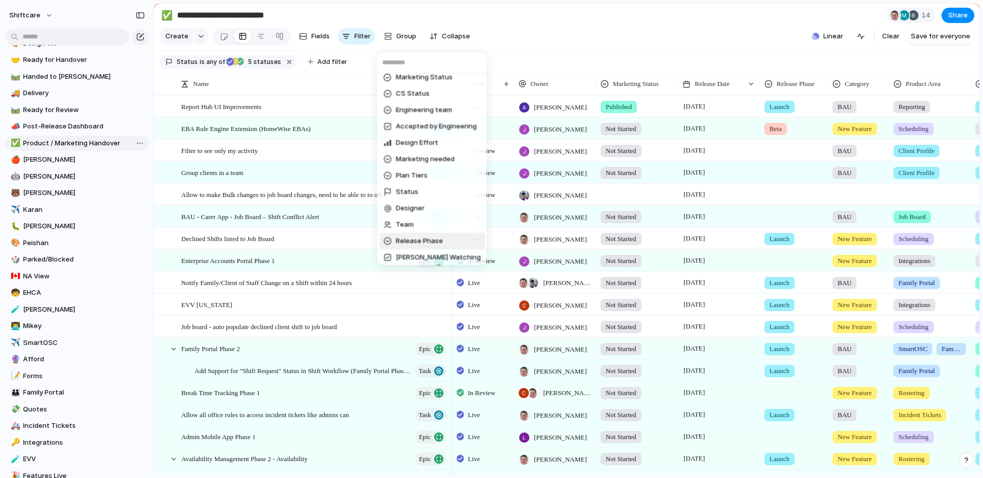
scroll to position [196, 0]
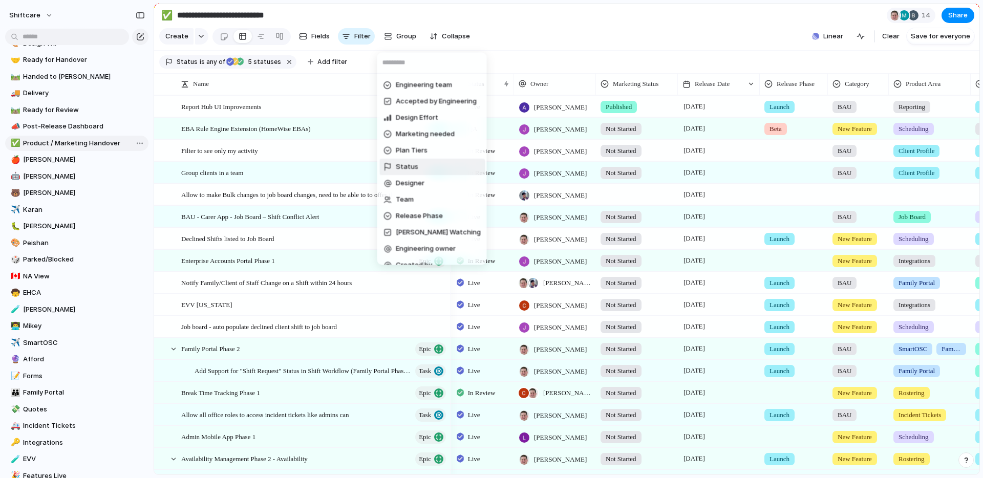
click at [408, 166] on span "Status" at bounding box center [407, 167] width 23 height 10
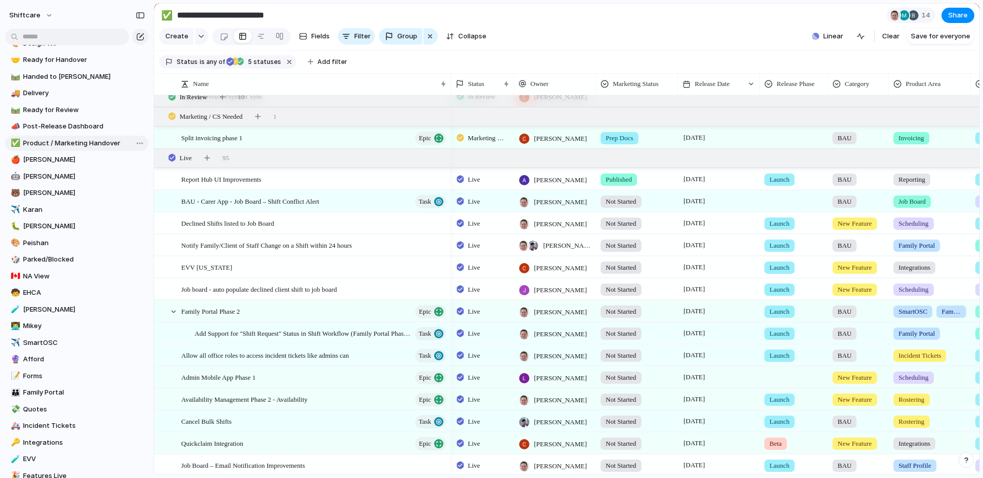
scroll to position [0, 0]
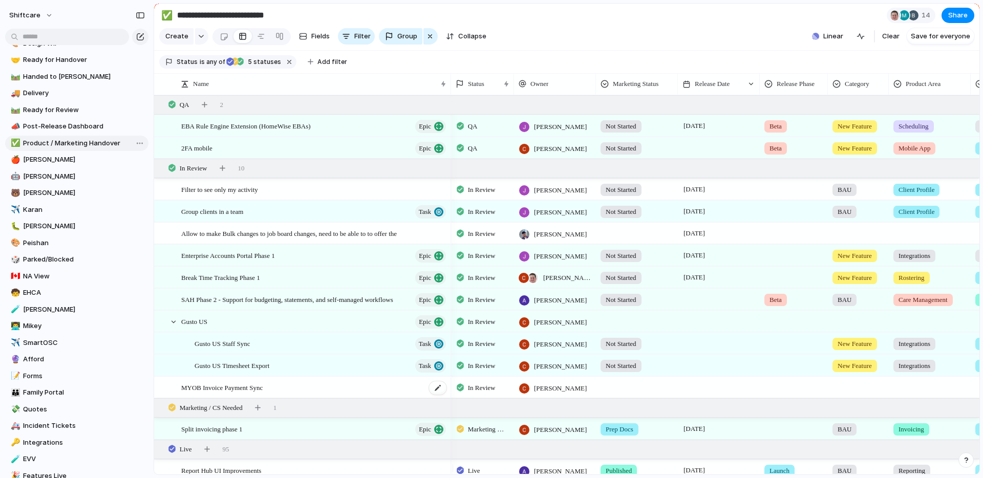
click at [253, 393] on span "MYOB Invoice Payment Sync" at bounding box center [221, 387] width 81 height 12
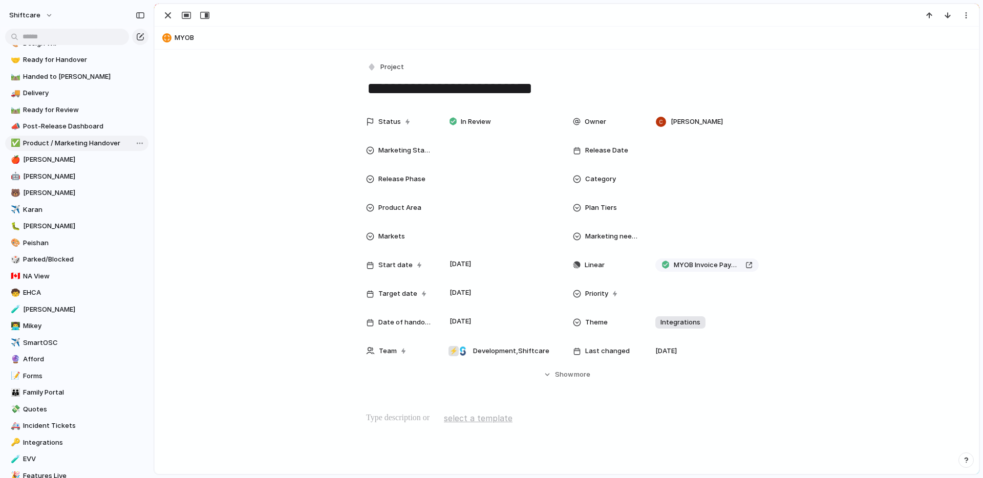
click at [478, 95] on textarea "**********" at bounding box center [566, 89] width 401 height 22
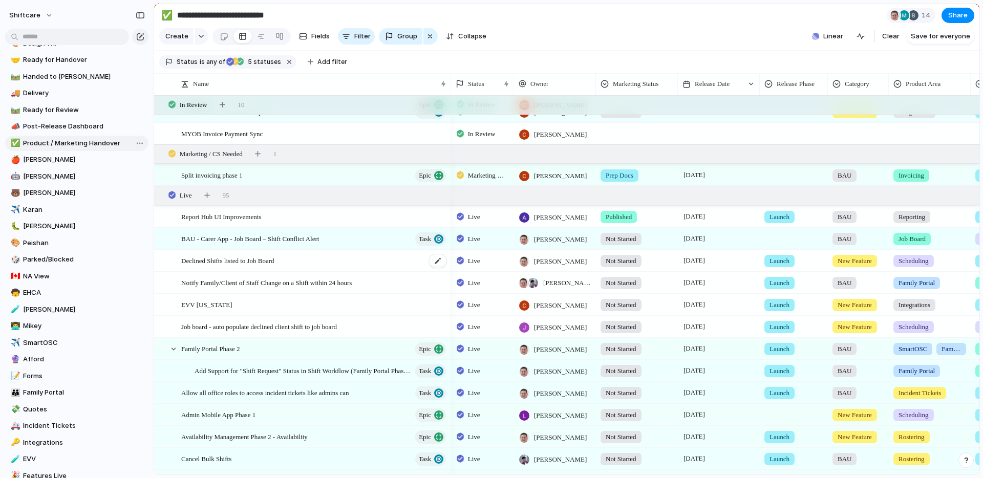
scroll to position [802, 0]
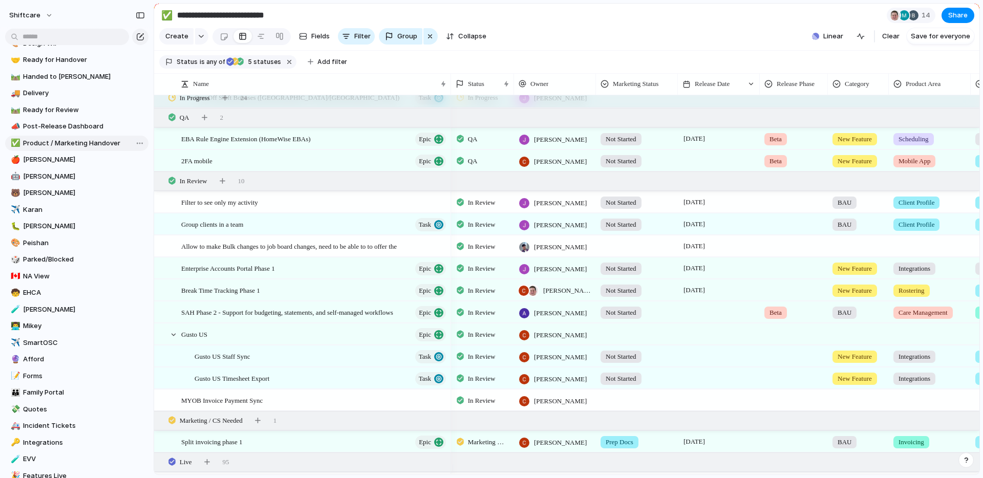
click at [545, 320] on div at bounding box center [719, 312] width 82 height 21
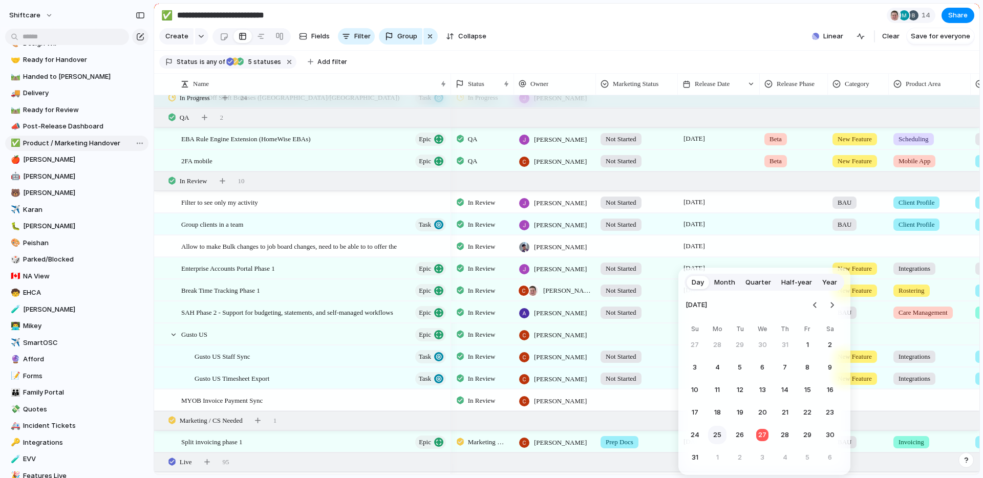
click at [545, 434] on button "25" at bounding box center [717, 435] width 18 height 18
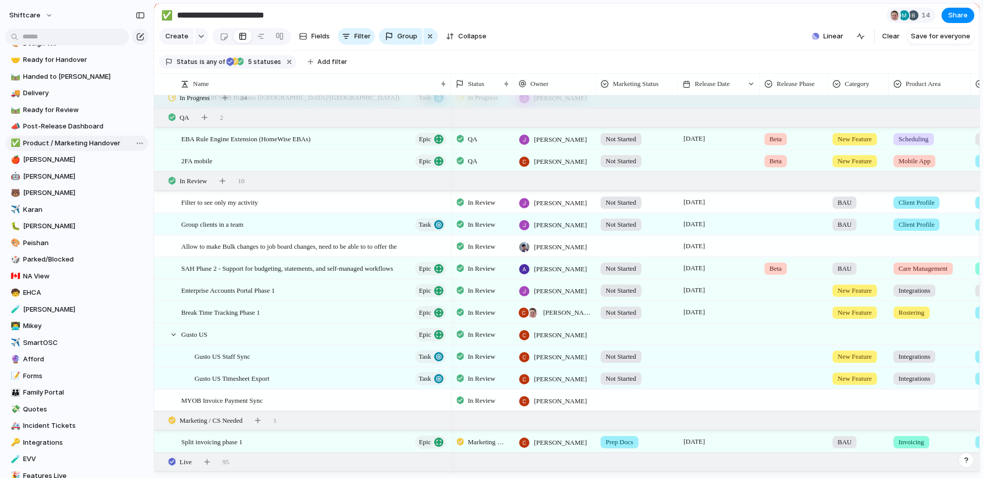
click at [482, 274] on span "In Review" at bounding box center [482, 269] width 28 height 10
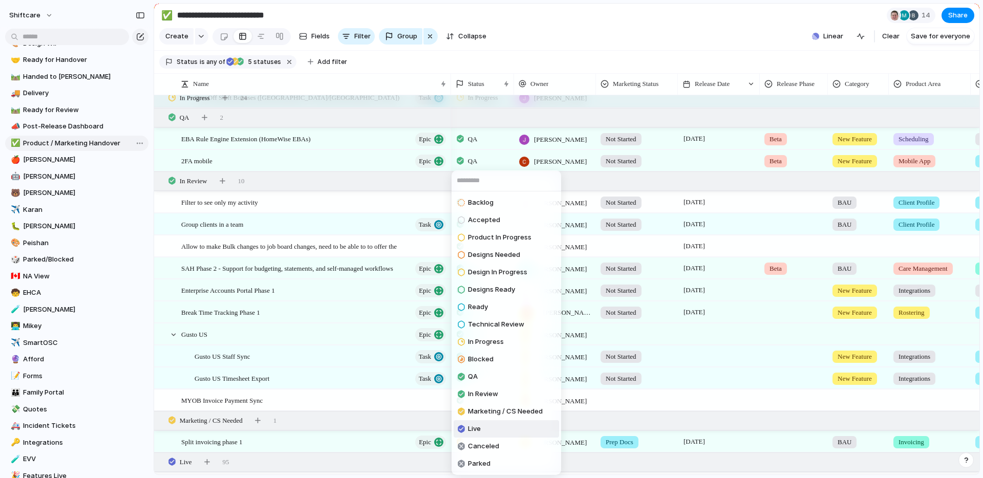
click at [481, 429] on li "Live" at bounding box center [506, 428] width 105 height 17
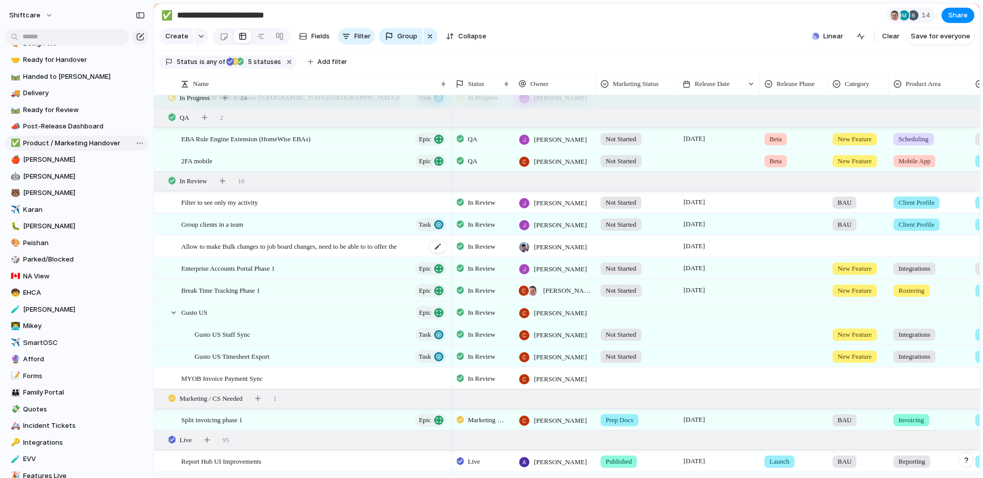
click at [210, 252] on span "Allow to make Bulk changes to job board changes, need to be able to to offer the" at bounding box center [289, 246] width 216 height 12
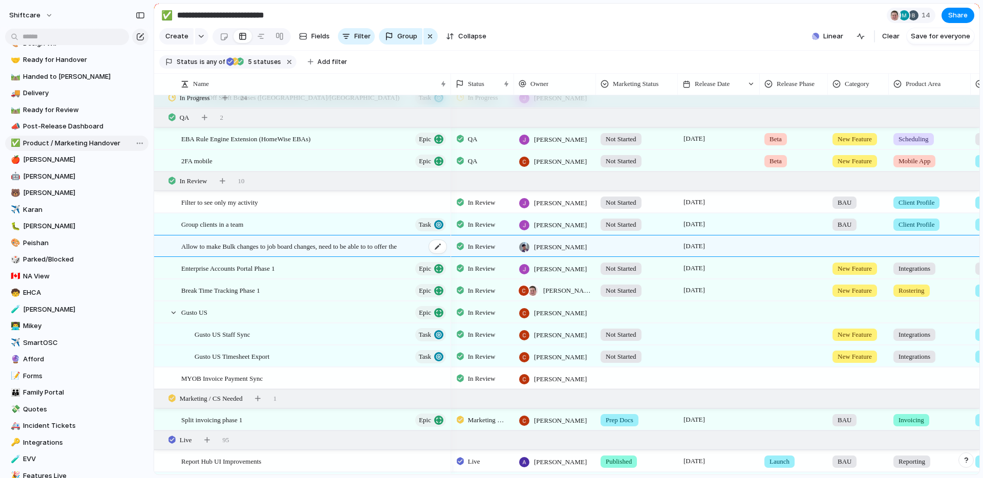
click at [210, 254] on main "**********" at bounding box center [567, 239] width 826 height 472
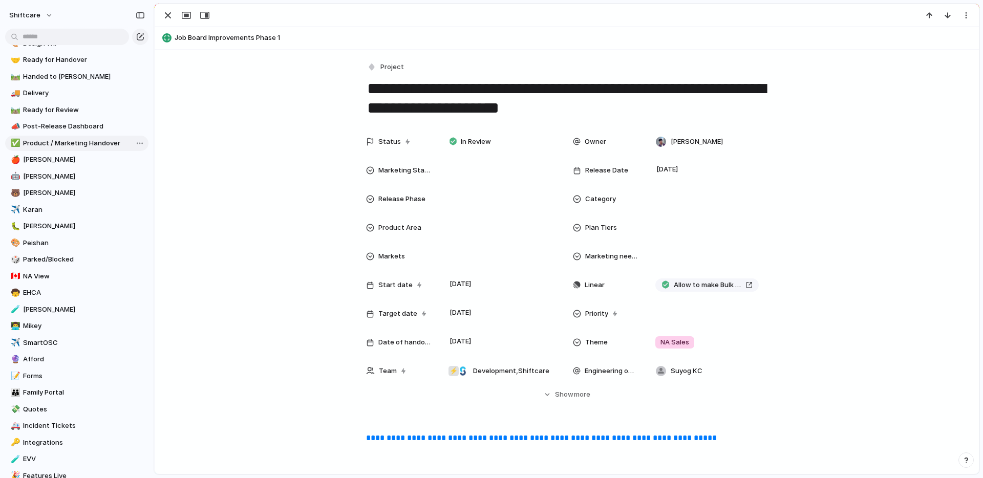
click at [210, 254] on div "Status In Review Owner Mikey Nanquil Marketing Status Release Date 28 August Re…" at bounding box center [567, 266] width 800 height 268
drag, startPoint x: 356, startPoint y: 87, endPoint x: 659, endPoint y: 96, distance: 302.7
drag, startPoint x: 372, startPoint y: 88, endPoint x: 724, endPoint y: 92, distance: 352.3
click at [545, 92] on textarea "**********" at bounding box center [566, 98] width 401 height 41
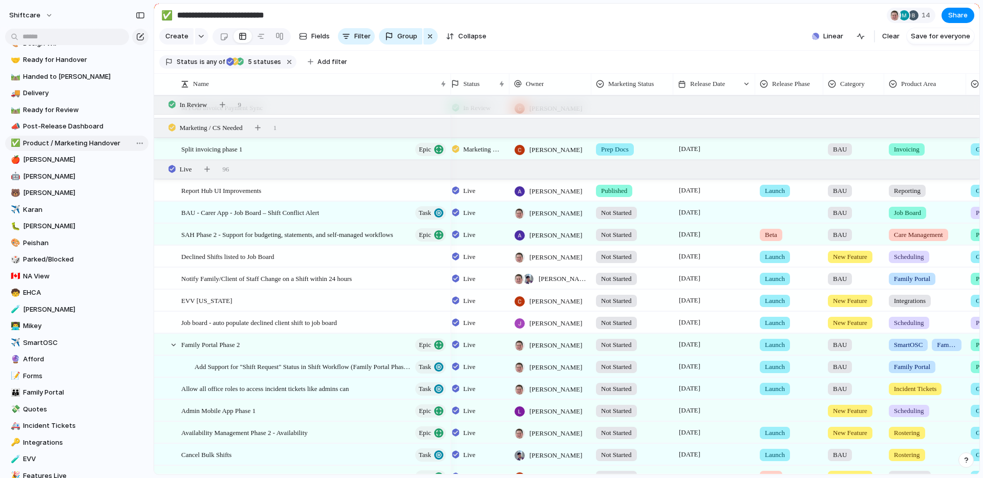
scroll to position [979, 0]
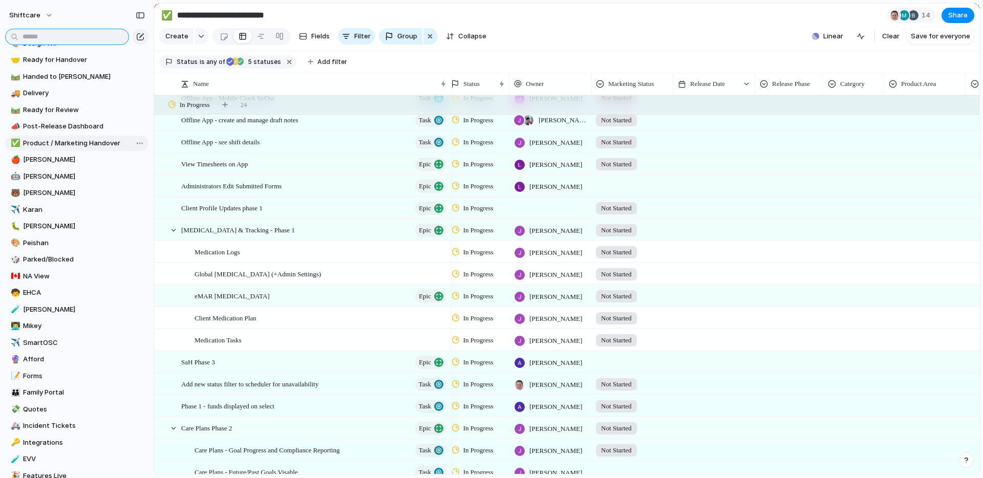
click at [45, 33] on input "text" at bounding box center [67, 37] width 124 height 16
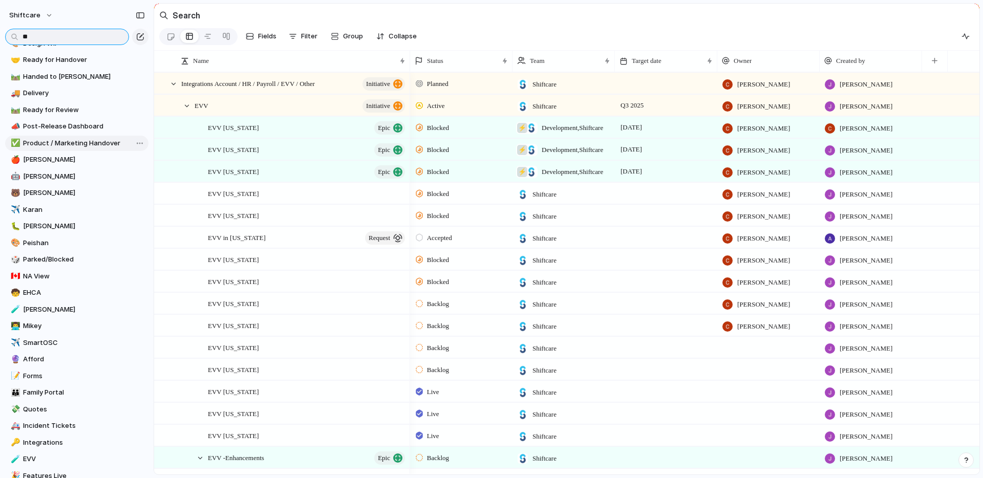
type input "*"
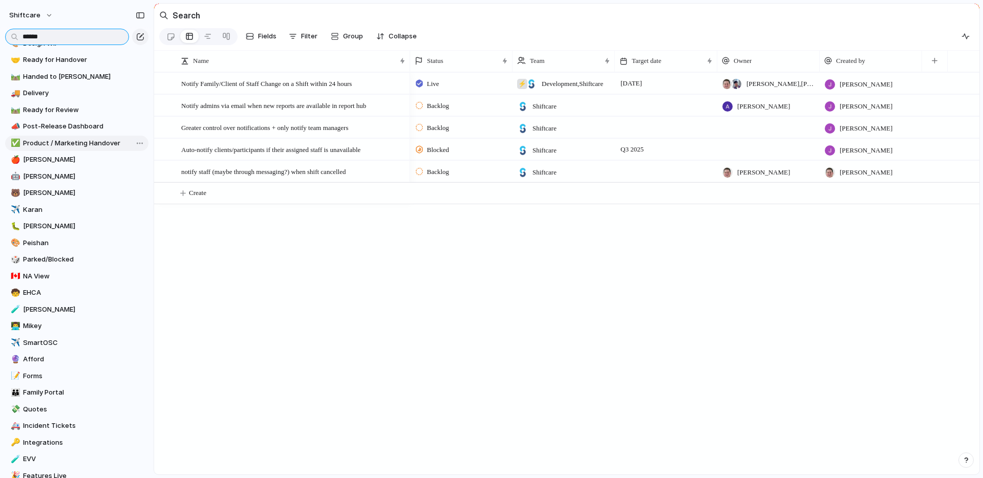
type input "******"
click at [57, 230] on span "[PERSON_NAME]" at bounding box center [84, 226] width 122 height 10
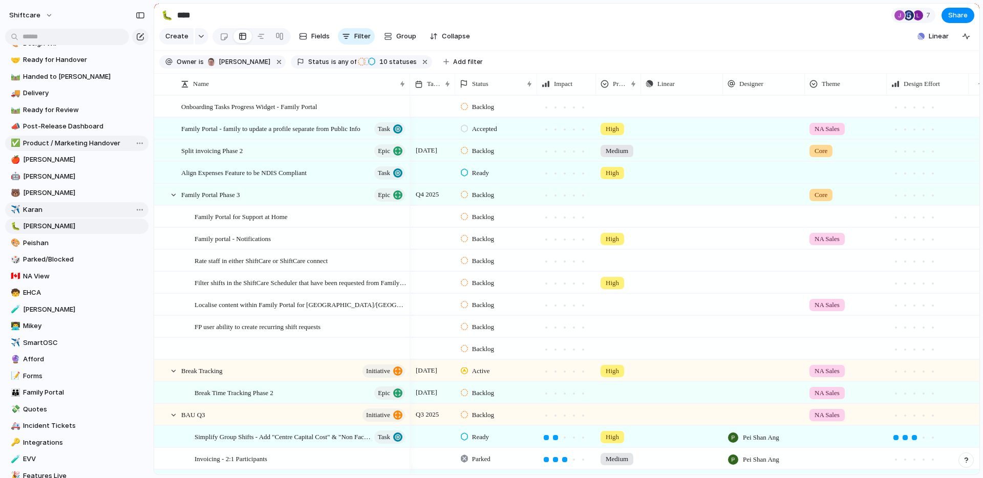
click at [57, 205] on span "Karan" at bounding box center [84, 210] width 122 height 10
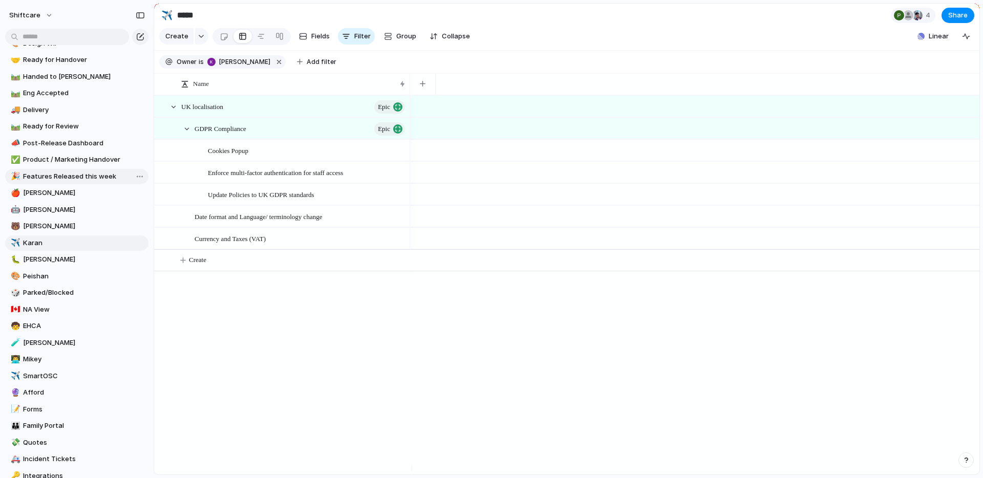
click at [52, 179] on span "Features Released this week" at bounding box center [84, 177] width 122 height 10
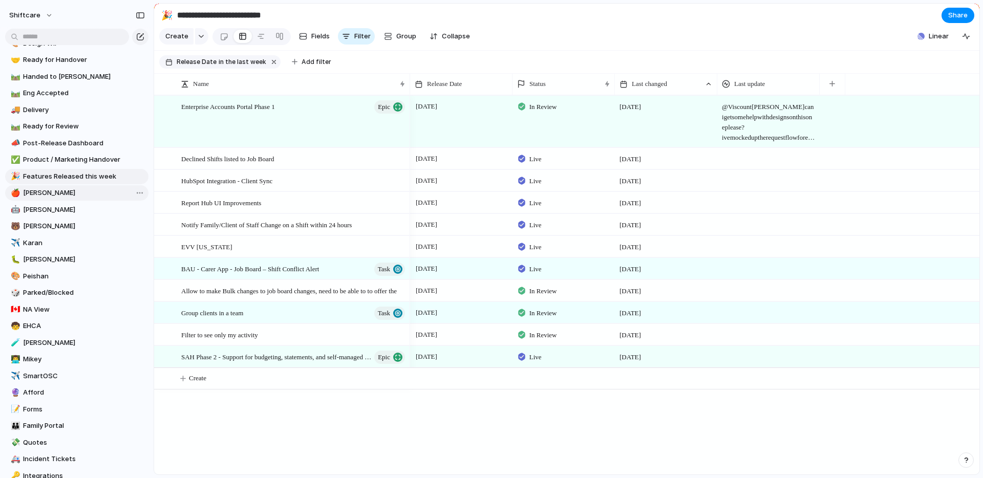
click at [45, 196] on span "[PERSON_NAME]" at bounding box center [84, 193] width 122 height 10
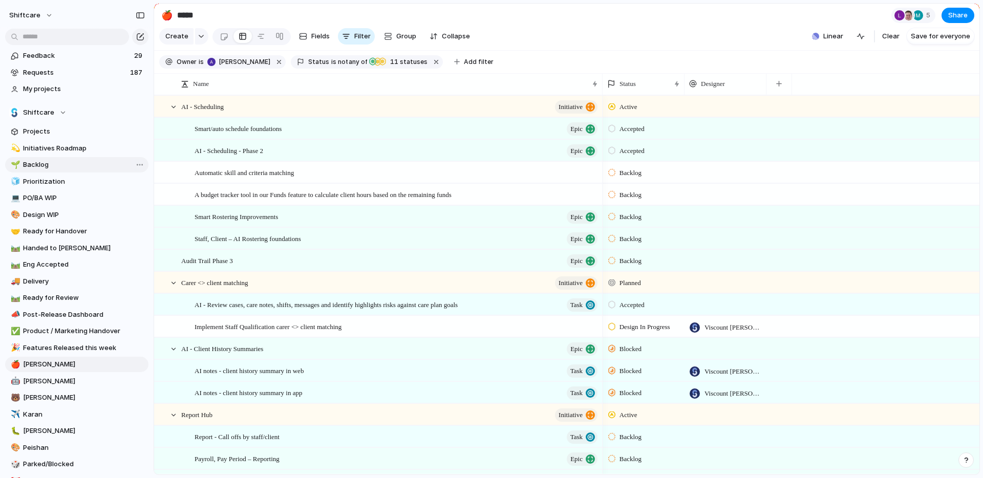
click at [57, 165] on span "Backlog" at bounding box center [84, 165] width 122 height 10
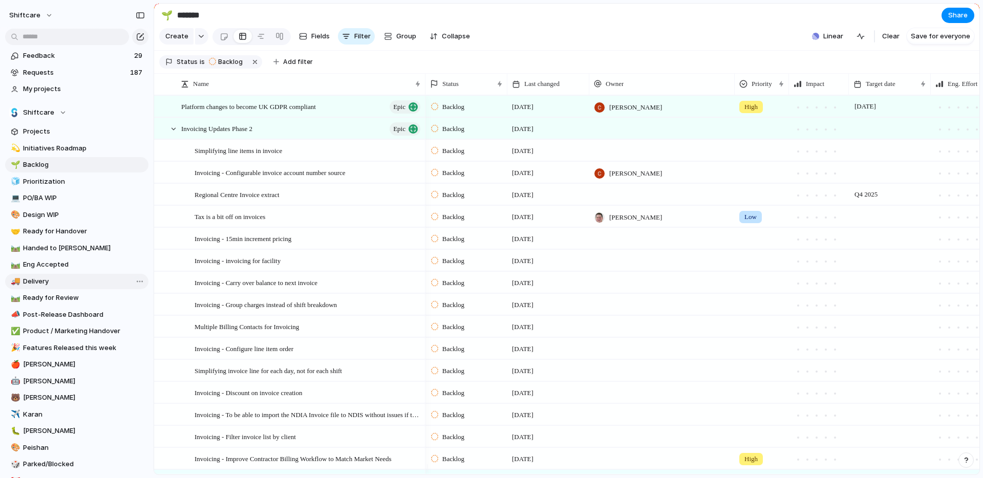
click at [75, 277] on span "Delivery" at bounding box center [84, 282] width 122 height 10
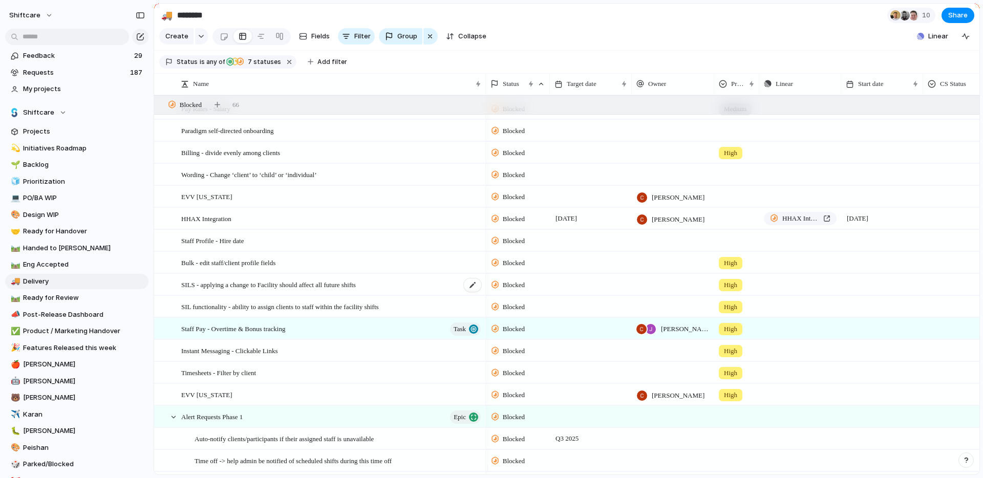
scroll to position [1230, 0]
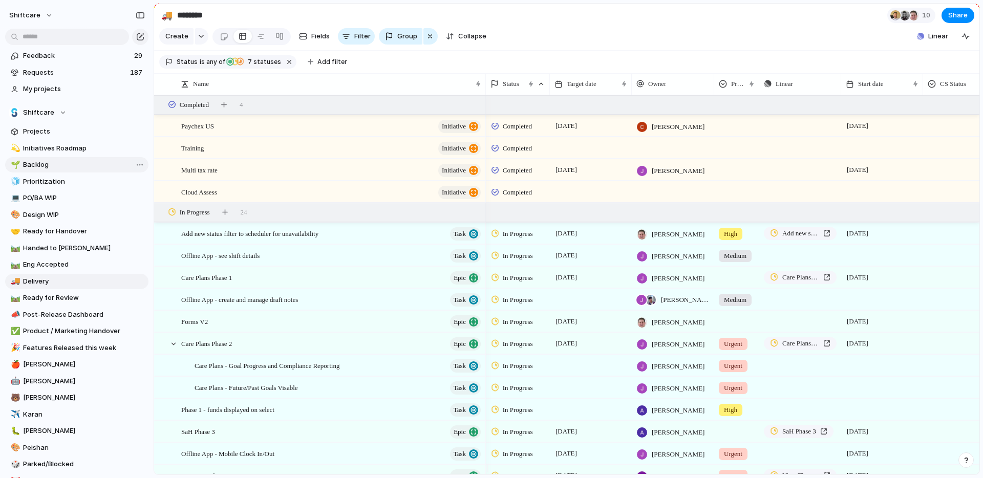
click at [51, 164] on span "Backlog" at bounding box center [84, 165] width 122 height 10
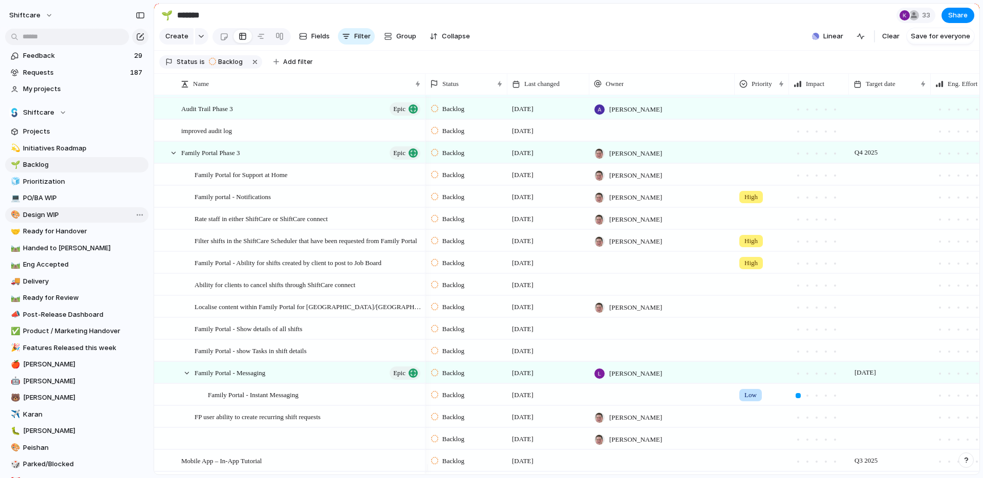
click at [45, 212] on span "Design WIP" at bounding box center [84, 215] width 122 height 10
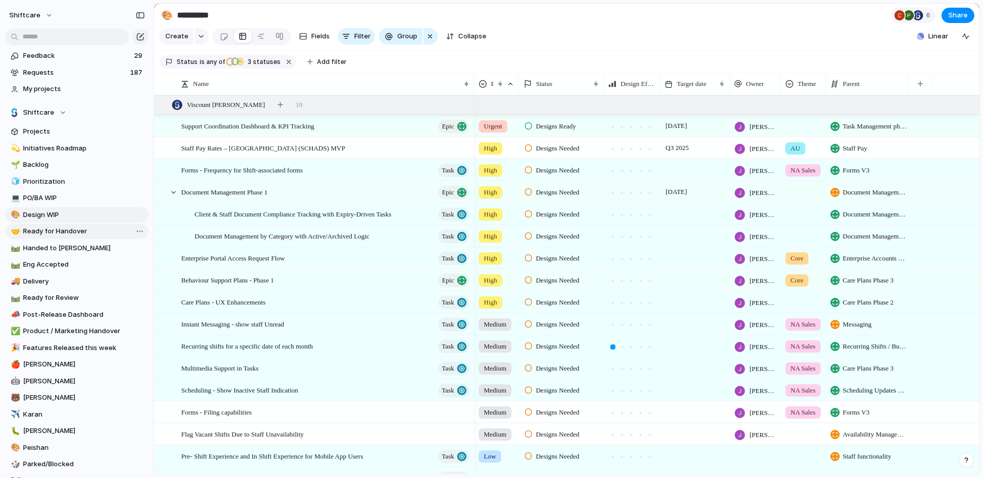
click at [50, 230] on span "Ready for Handover" at bounding box center [84, 231] width 122 height 10
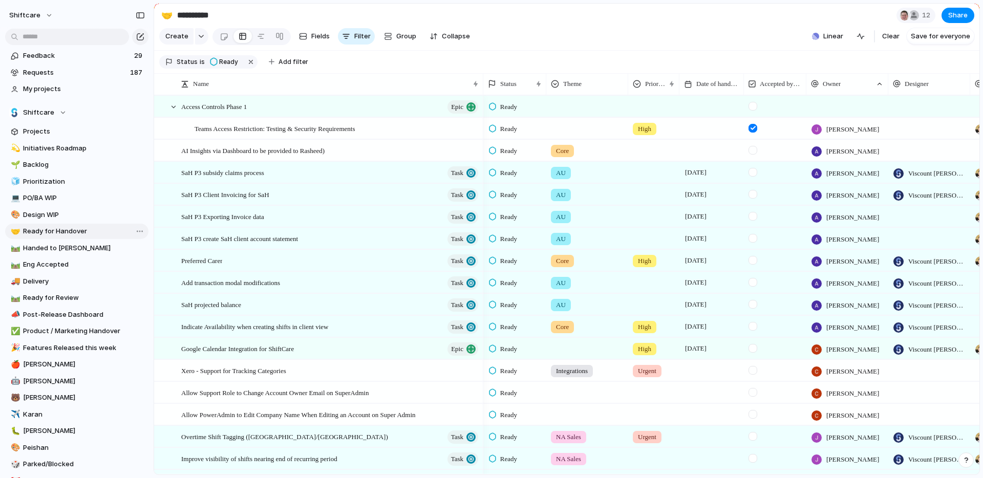
type input "**********"
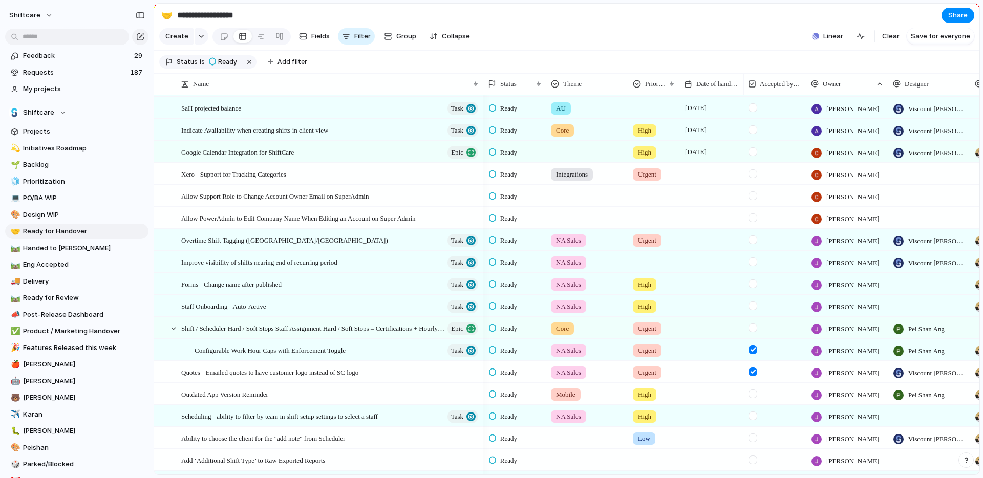
scroll to position [196, 0]
click at [27, 283] on span "Delivery" at bounding box center [84, 282] width 122 height 10
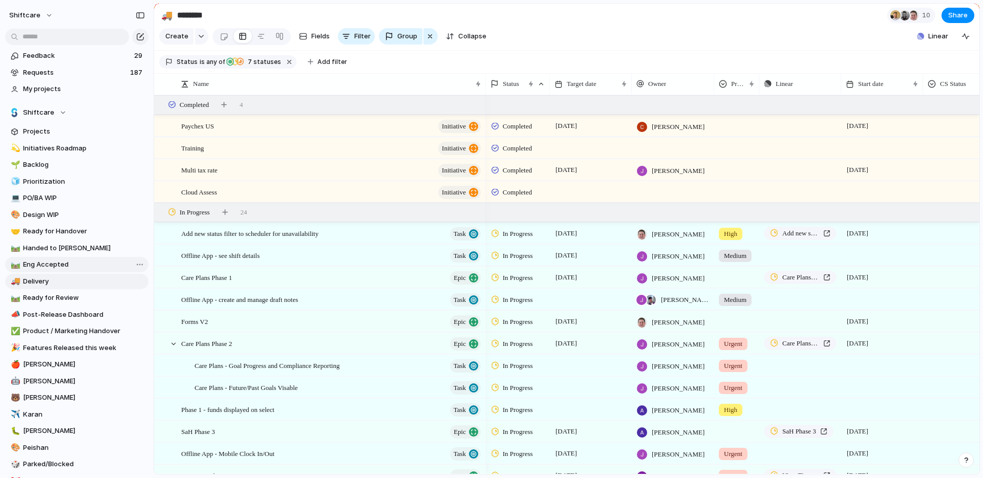
click at [33, 262] on span "Eng Accepted" at bounding box center [84, 265] width 122 height 10
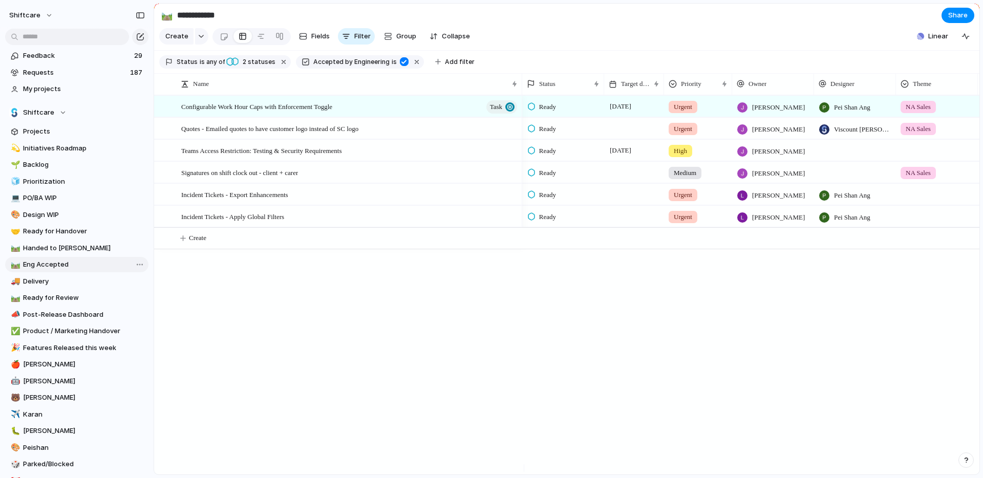
click at [34, 272] on div "🛤️ Eng Accepted" at bounding box center [76, 264] width 143 height 15
click at [33, 291] on link "🛤️ Ready for Review" at bounding box center [76, 297] width 143 height 15
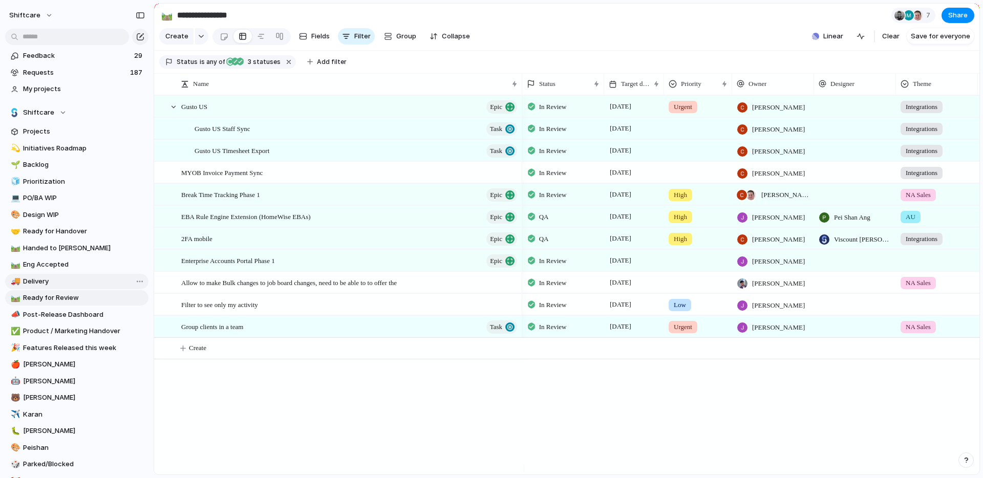
click at [36, 286] on span "Delivery" at bounding box center [84, 282] width 122 height 10
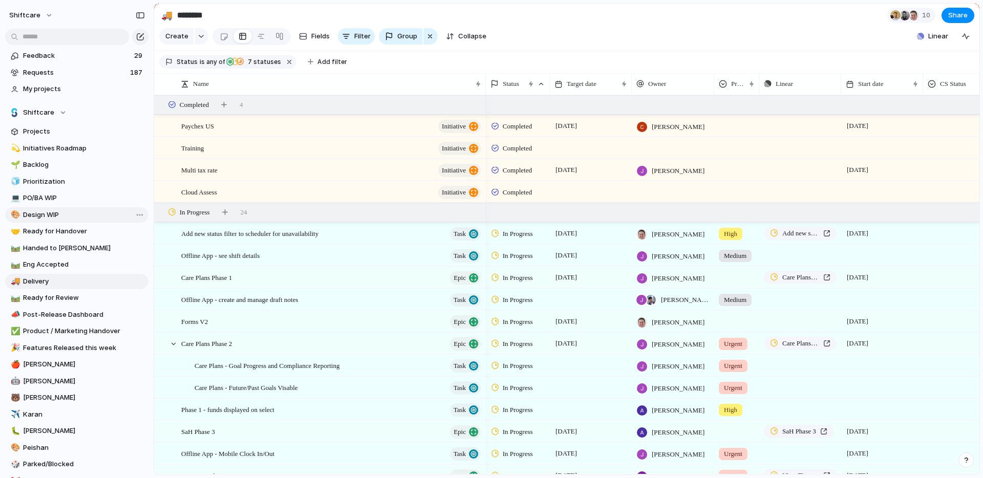
click at [35, 219] on span "Design WIP" at bounding box center [84, 215] width 122 height 10
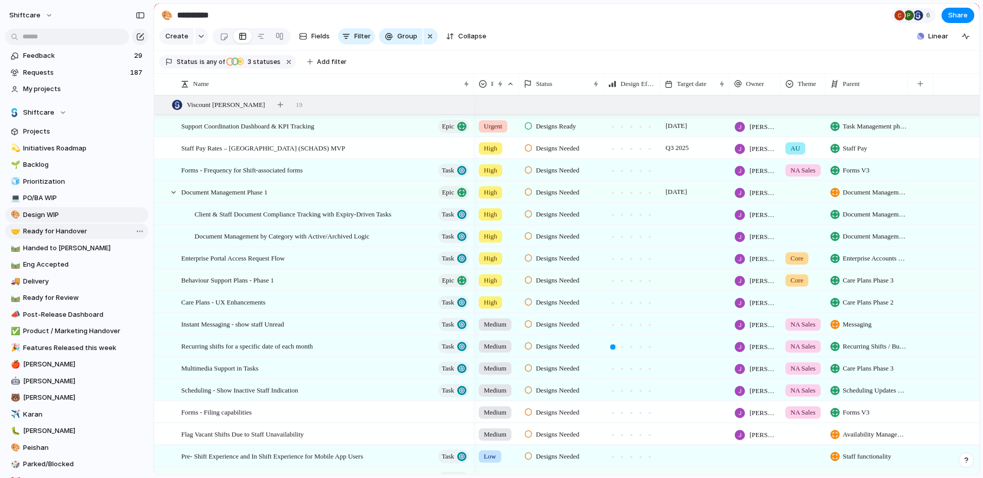
click at [37, 235] on span "Ready for Handover" at bounding box center [84, 231] width 122 height 10
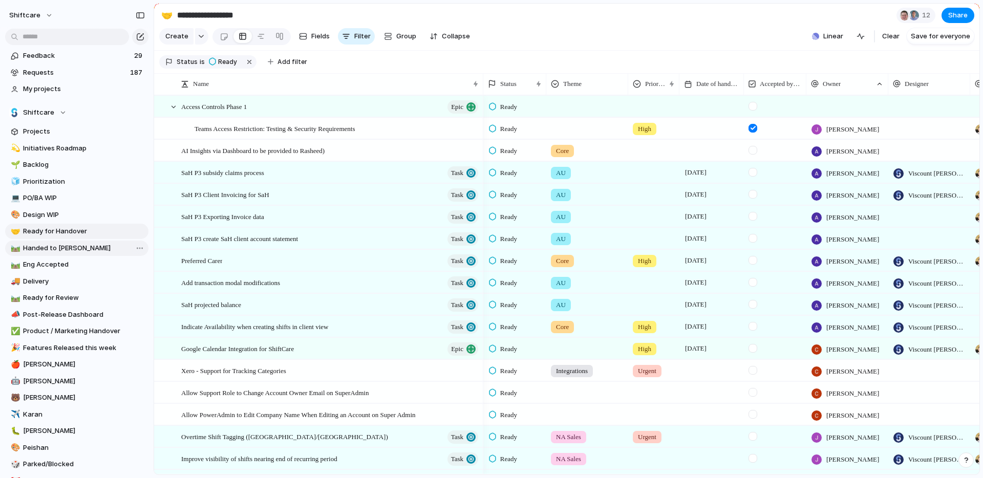
click at [36, 247] on span "Handed to [PERSON_NAME]" at bounding box center [84, 248] width 122 height 10
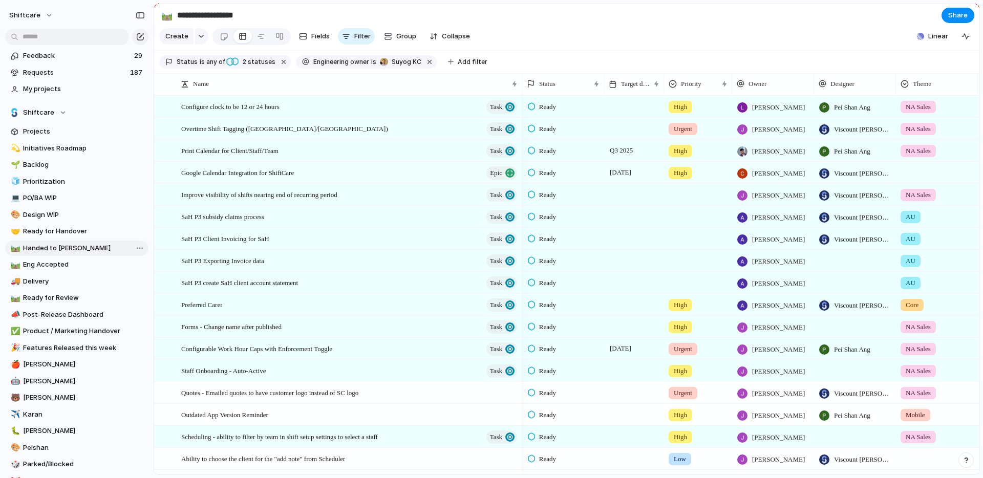
type input "**********"
